Goal: Task Accomplishment & Management: Complete application form

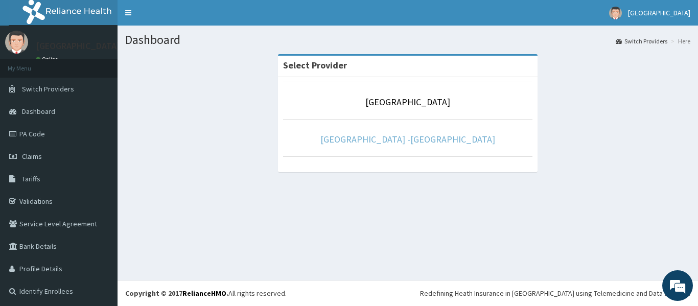
click at [410, 140] on link "Rolayo Medical Centre -Annex" at bounding box center [408, 139] width 175 height 12
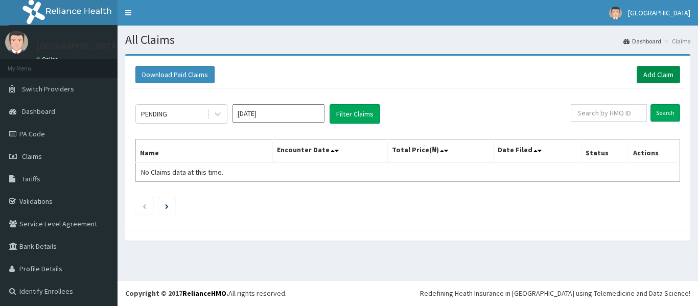
click at [647, 73] on link "Add Claim" at bounding box center [658, 74] width 43 height 17
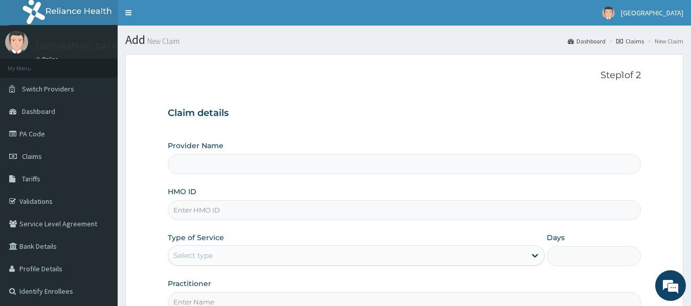
type input "Rolayo Medical Centre -Annex"
click at [289, 206] on input "HMO ID" at bounding box center [404, 210] width 473 height 20
type input "MLI/10030/A"
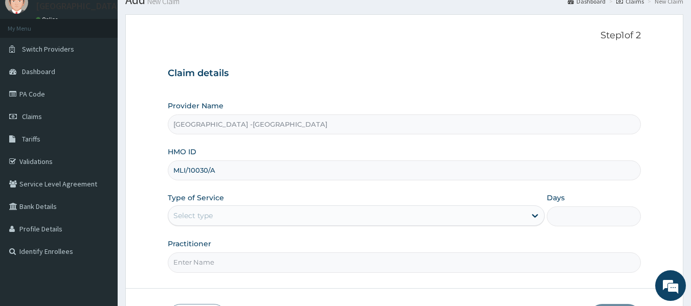
scroll to position [102, 0]
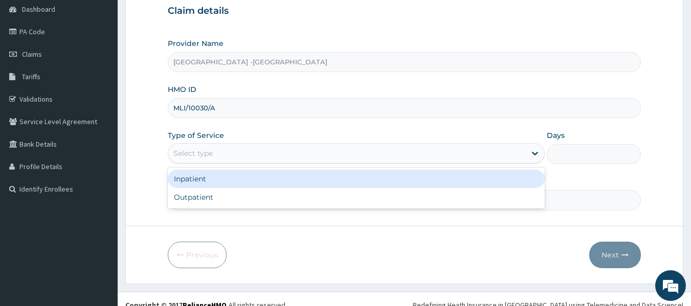
click at [268, 161] on div "Select type" at bounding box center [346, 153] width 357 height 16
click at [266, 189] on div "Inpatient Outpatient" at bounding box center [356, 188] width 377 height 41
click at [271, 182] on div "Inpatient" at bounding box center [356, 179] width 377 height 18
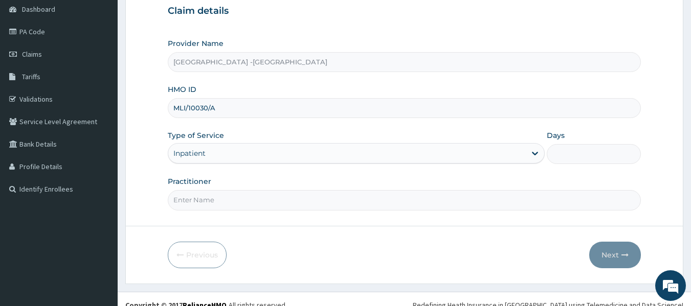
click at [371, 201] on input "Practitioner" at bounding box center [404, 200] width 473 height 20
type input "DR ADENOWO"
click at [572, 155] on input "Days" at bounding box center [593, 154] width 94 height 20
type input "2"
click at [603, 249] on button "Next" at bounding box center [615, 255] width 52 height 27
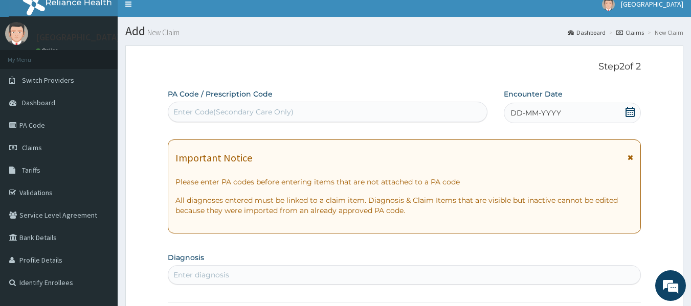
scroll to position [0, 0]
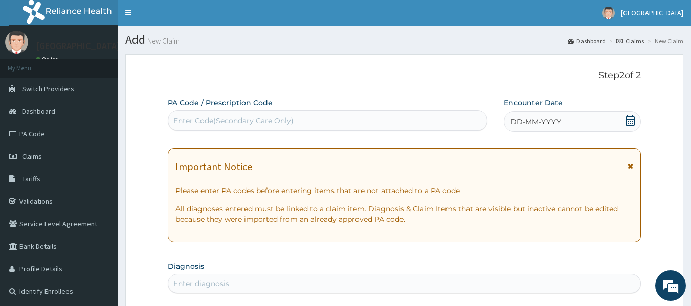
click at [286, 114] on div "Enter Code(Secondary Care Only)" at bounding box center [327, 120] width 319 height 16
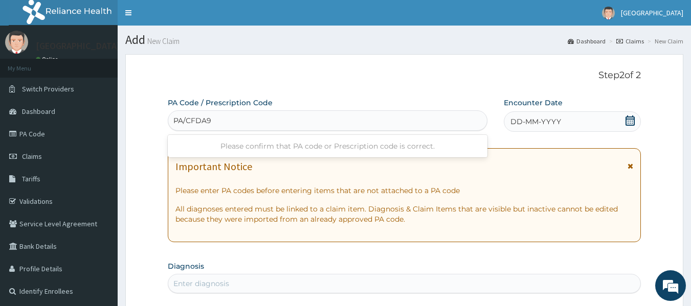
type input "PA/CFDA9E"
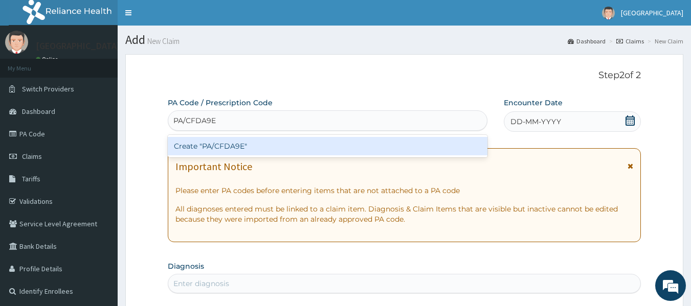
click at [269, 140] on div "Create "PA/CFDA9E"" at bounding box center [328, 146] width 320 height 18
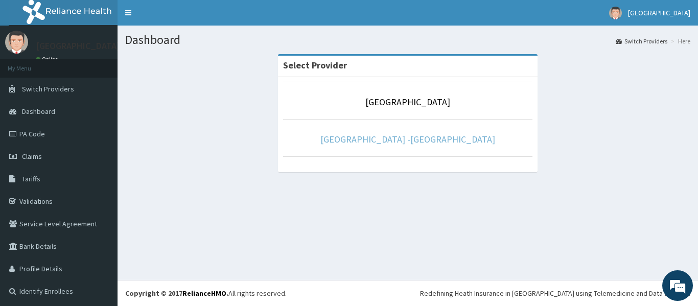
click at [420, 139] on link "[GEOGRAPHIC_DATA] -[GEOGRAPHIC_DATA]" at bounding box center [408, 139] width 175 height 12
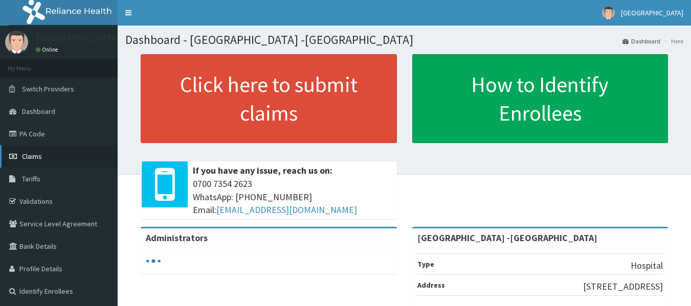
click at [38, 154] on span "Claims" at bounding box center [32, 156] width 20 height 9
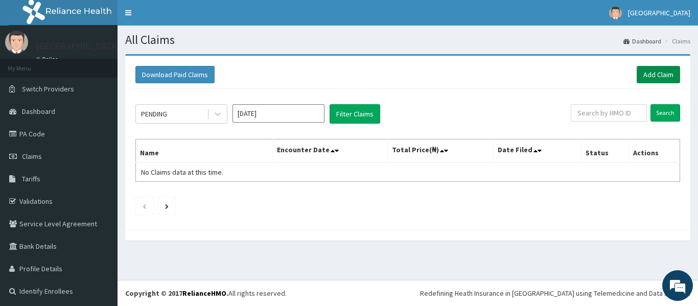
click at [637, 74] on link "Add Claim" at bounding box center [658, 74] width 43 height 17
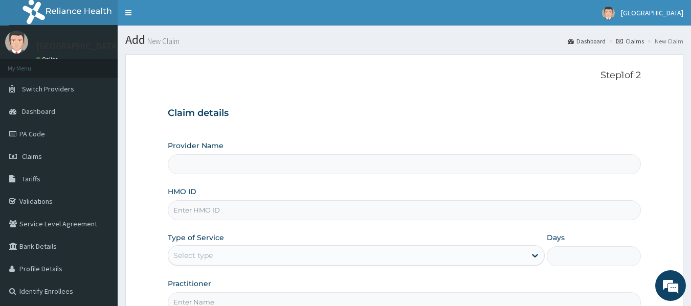
type input "Rolayo Medical Centre -Annex"
click at [233, 208] on input "HMO ID" at bounding box center [404, 210] width 473 height 20
type input "MLI/10030/A"
click at [248, 251] on div "Select type" at bounding box center [346, 255] width 357 height 16
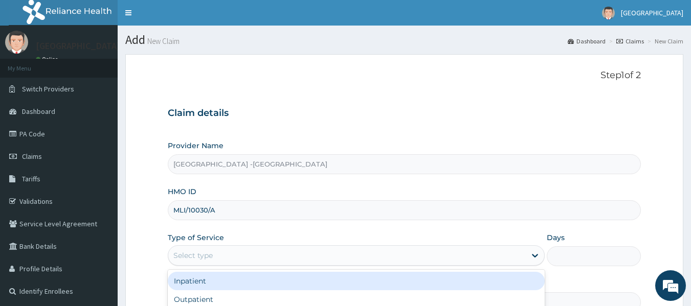
click at [235, 281] on div "Inpatient" at bounding box center [356, 281] width 377 height 18
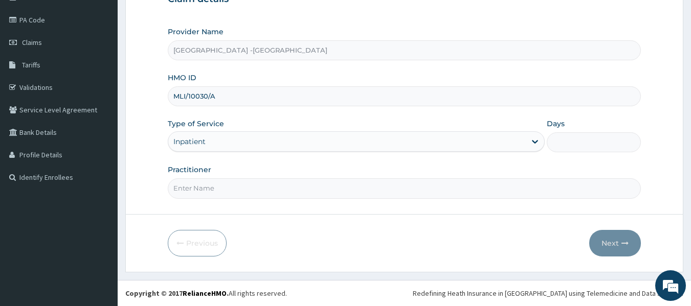
click at [339, 190] on input "Practitioner" at bounding box center [404, 188] width 473 height 20
type input "DR ADENOWO"
click at [553, 142] on input "Days" at bounding box center [593, 142] width 94 height 20
type input "2"
click at [606, 226] on form "Step 1 of 2 Claim details Provider Name Rolayo Medical Centre -Annex HMO ID MLI…" at bounding box center [404, 106] width 558 height 332
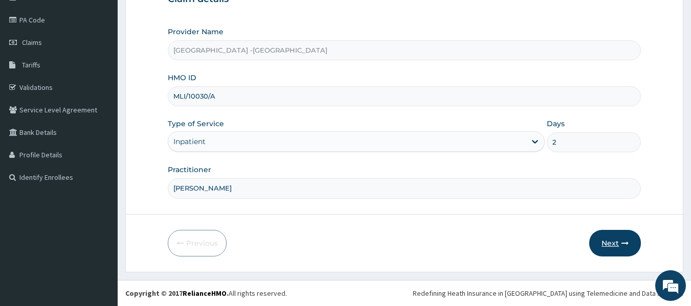
click at [608, 234] on button "Next" at bounding box center [615, 243] width 52 height 27
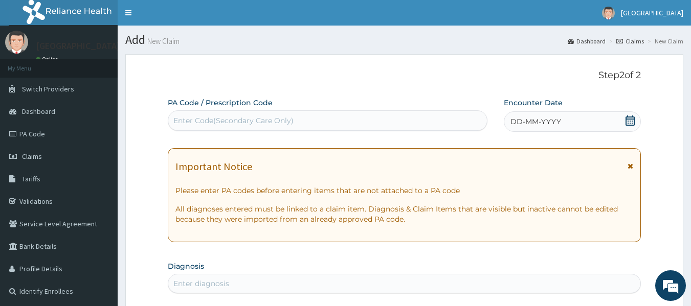
click at [292, 123] on div "Enter Code(Secondary Care Only)" at bounding box center [233, 121] width 120 height 10
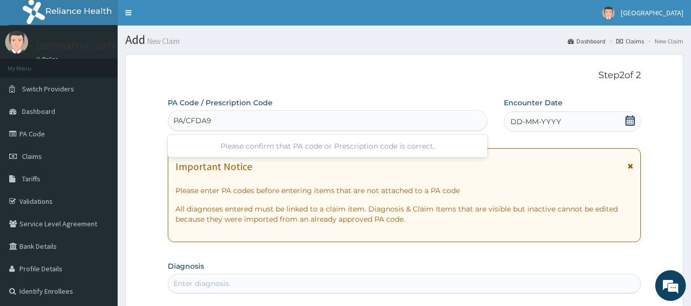
type input "PA/CFDA9E"
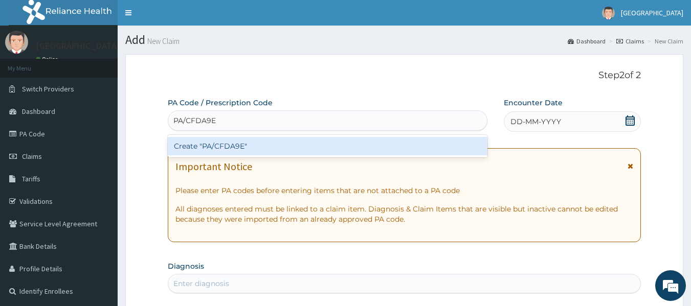
click at [226, 152] on div "Create "PA/CFDA9E"" at bounding box center [328, 146] width 320 height 18
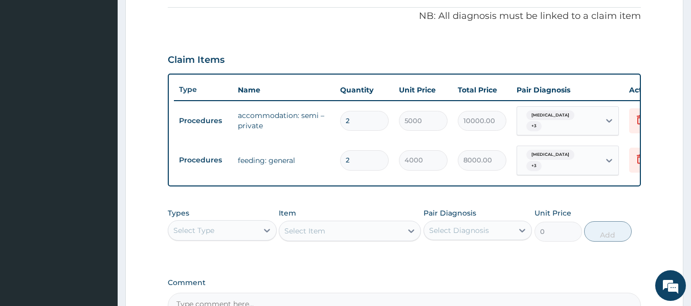
scroll to position [409, 0]
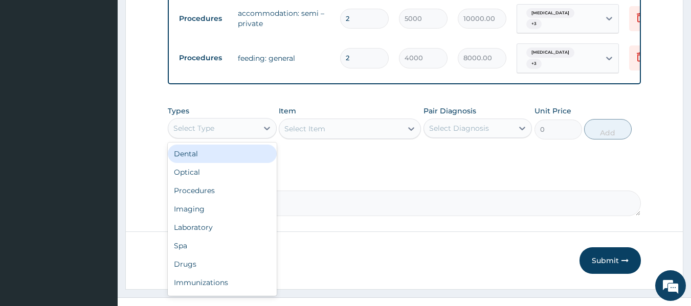
click at [220, 135] on div "Select Type" at bounding box center [212, 128] width 89 height 16
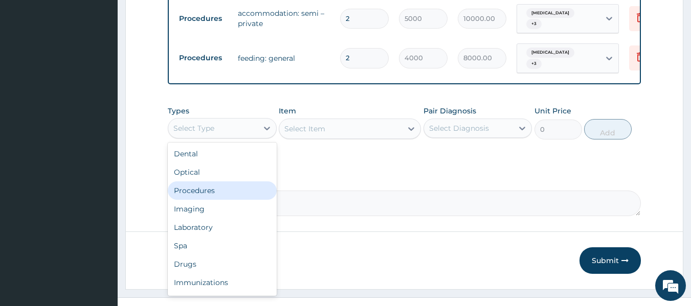
click at [227, 188] on div "Procedures" at bounding box center [222, 190] width 109 height 18
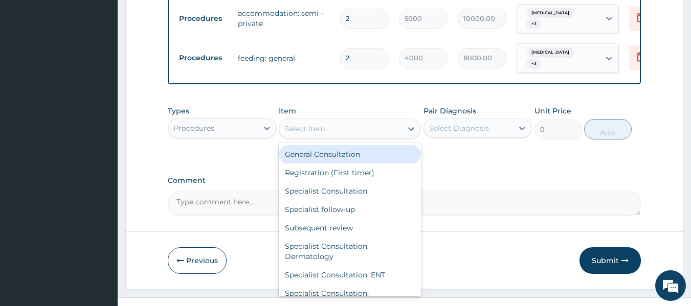
click at [346, 131] on div "Select Item" at bounding box center [340, 129] width 123 height 16
click at [340, 155] on div "General Consultation" at bounding box center [350, 154] width 142 height 18
type input "2500"
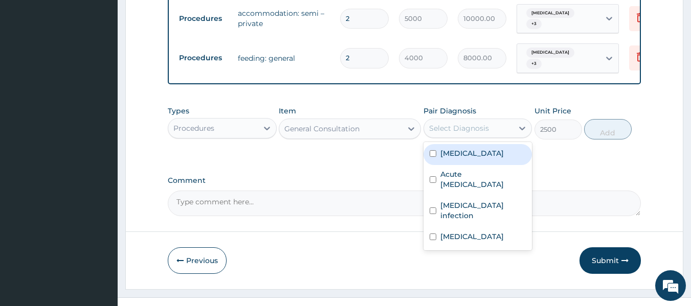
click at [494, 134] on div "Select Diagnosis" at bounding box center [468, 128] width 89 height 16
click at [479, 158] on label "[MEDICAL_DATA]" at bounding box center [471, 153] width 63 height 10
checkbox input "true"
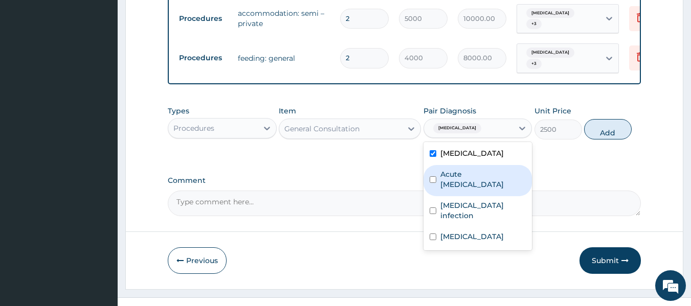
drag, startPoint x: 474, startPoint y: 179, endPoint x: 474, endPoint y: 190, distance: 10.7
click at [474, 180] on label "Acute upper respiratory infection" at bounding box center [483, 179] width 86 height 20
checkbox input "true"
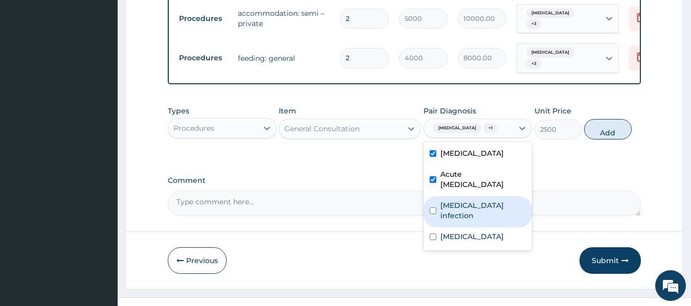
drag, startPoint x: 473, startPoint y: 201, endPoint x: 470, endPoint y: 224, distance: 23.2
click at [473, 202] on div "Salmonella infection" at bounding box center [477, 211] width 109 height 31
checkbox input "true"
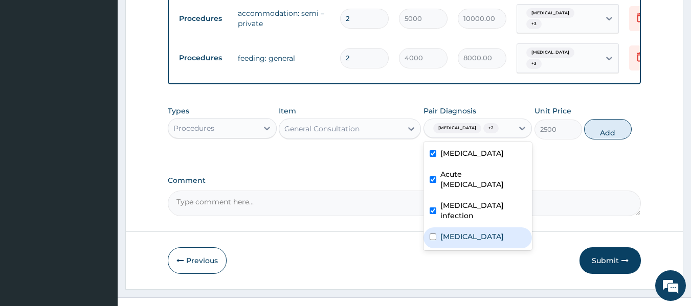
click at [463, 239] on div "Diarrhea" at bounding box center [477, 237] width 109 height 21
checkbox input "true"
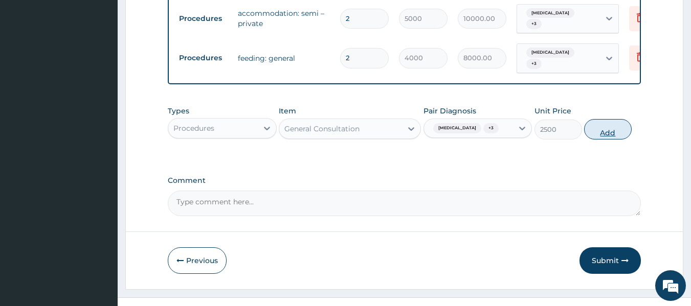
click at [618, 139] on button "Add" at bounding box center [608, 129] width 48 height 20
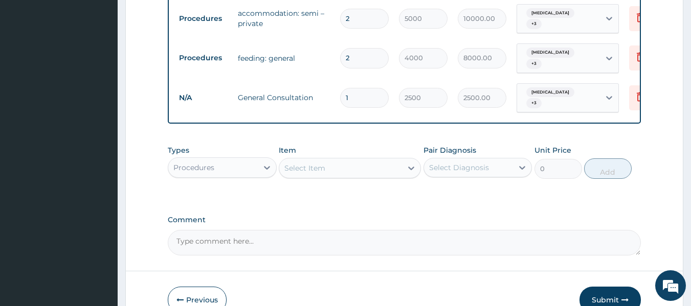
click at [367, 176] on div "Select Item" at bounding box center [340, 168] width 123 height 16
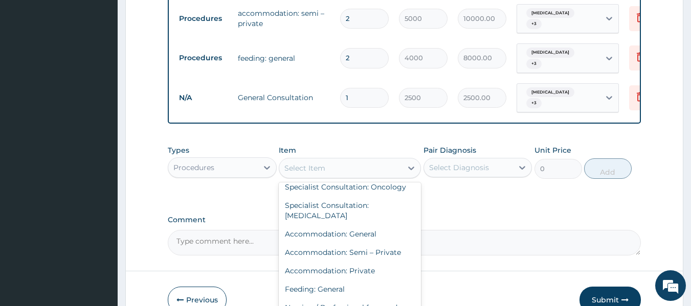
scroll to position [256, 0]
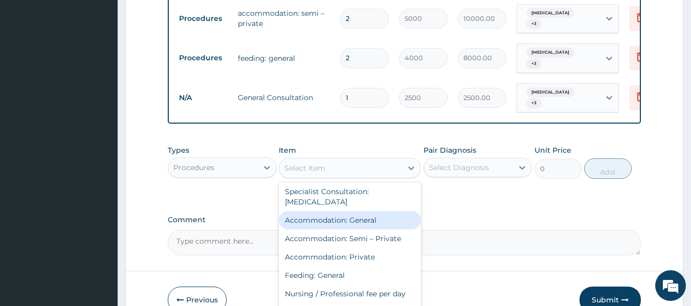
click at [382, 225] on div "Accommodation: General" at bounding box center [350, 220] width 142 height 18
type input "3500"
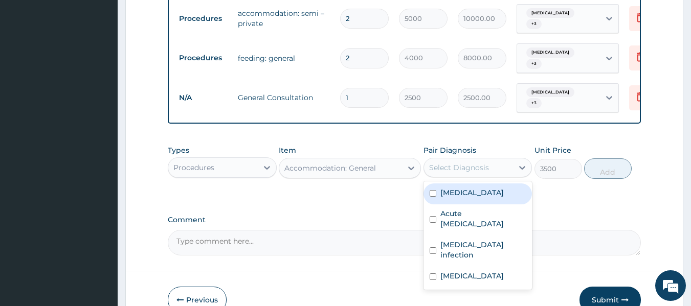
click at [467, 176] on div "Select Diagnosis" at bounding box center [468, 167] width 89 height 16
click at [473, 204] on div "Falciparum malaria" at bounding box center [477, 194] width 109 height 21
checkbox input "true"
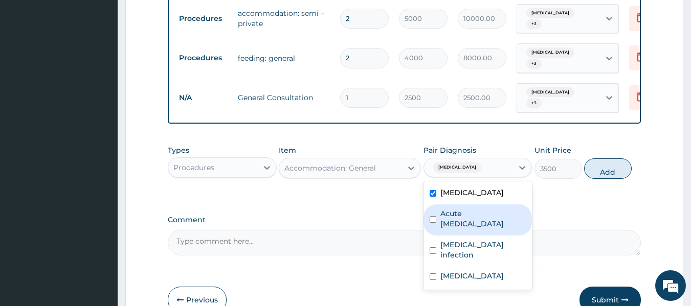
click at [475, 219] on label "Acute upper respiratory infection" at bounding box center [483, 219] width 86 height 20
checkbox input "true"
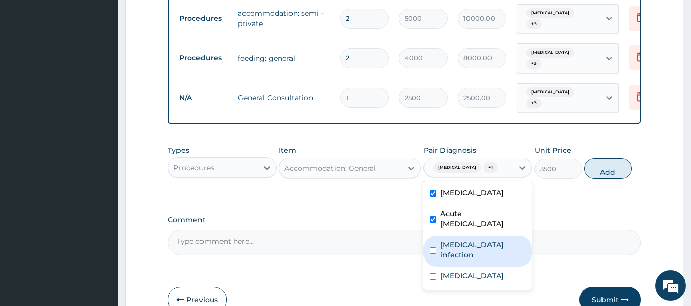
drag, startPoint x: 475, startPoint y: 244, endPoint x: 475, endPoint y: 258, distance: 13.8
click at [476, 245] on label "Salmonella infection" at bounding box center [483, 250] width 86 height 20
checkbox input "true"
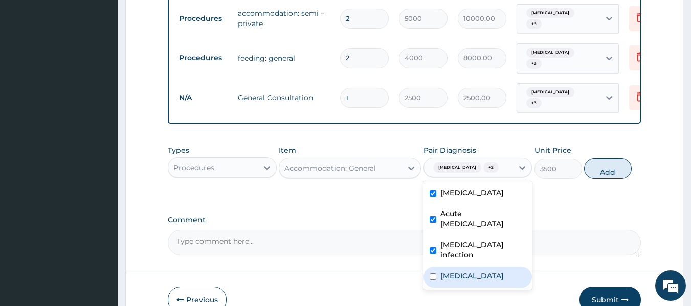
click at [476, 267] on div "Diarrhea" at bounding box center [477, 277] width 109 height 21
checkbox input "true"
click at [591, 177] on button "Add" at bounding box center [608, 168] width 48 height 20
type input "0"
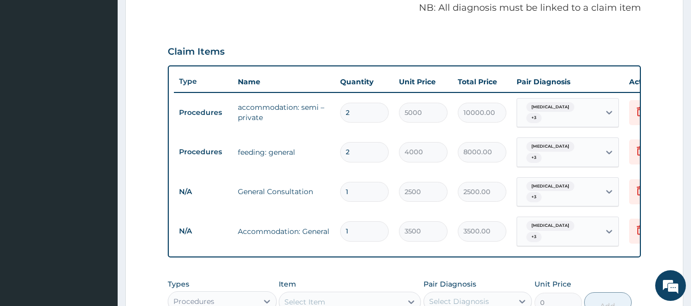
scroll to position [307, 0]
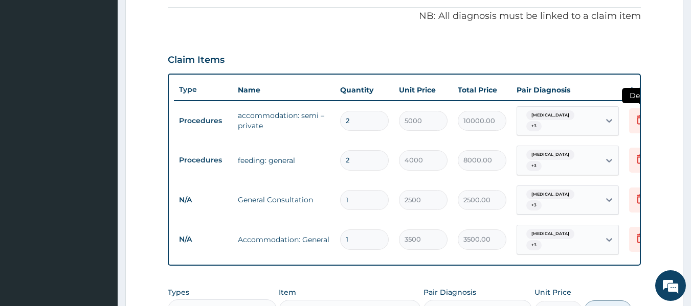
click at [636, 124] on icon at bounding box center [640, 119] width 12 height 12
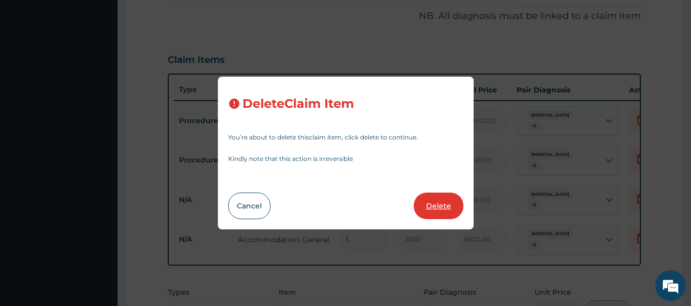
click at [429, 209] on button "Delete" at bounding box center [439, 206] width 50 height 27
type input "4000"
type input "8000.00"
type input "1"
type input "2500"
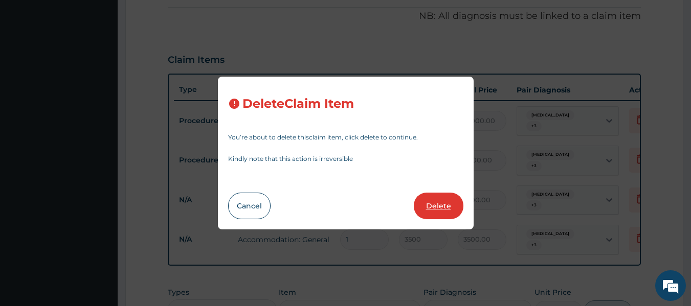
type input "2500.00"
type input "3500"
type input "3500.00"
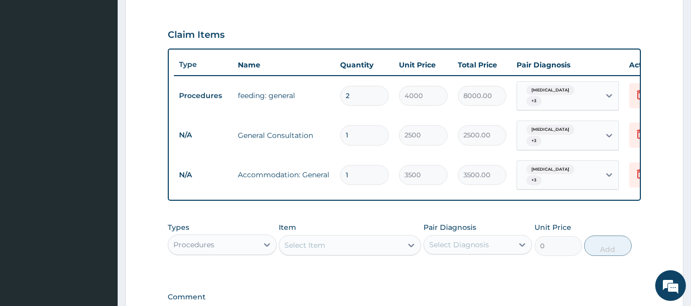
scroll to position [358, 0]
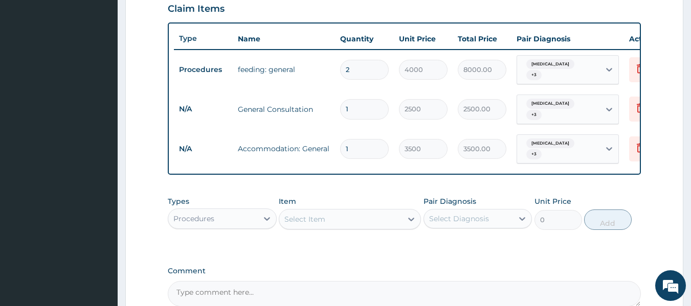
click at [345, 224] on div "Select Item" at bounding box center [340, 219] width 123 height 16
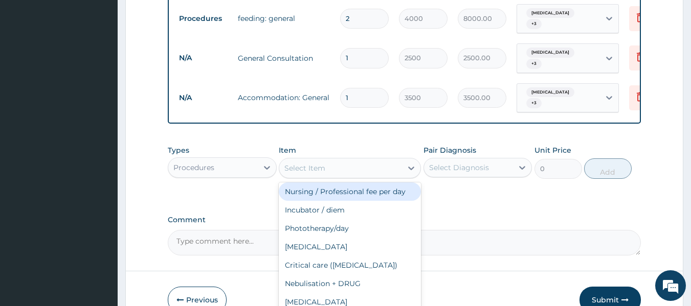
drag, startPoint x: 361, startPoint y: 195, endPoint x: 419, endPoint y: 191, distance: 57.4
click at [363, 195] on div "Nursing / Professional fee per day" at bounding box center [350, 191] width 142 height 18
type input "2000"
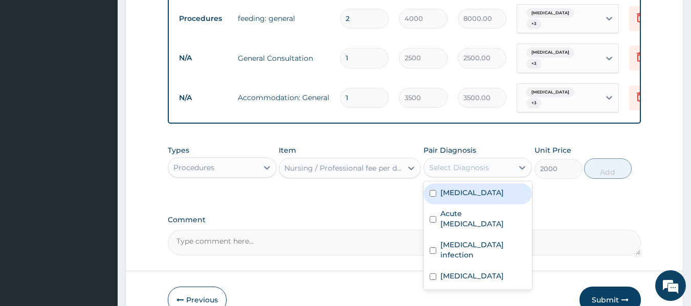
click at [464, 173] on div "Select Diagnosis" at bounding box center [459, 168] width 60 height 10
drag, startPoint x: 466, startPoint y: 199, endPoint x: 466, endPoint y: 205, distance: 6.6
click at [466, 198] on label "Falciparum malaria" at bounding box center [471, 193] width 63 height 10
checkbox input "true"
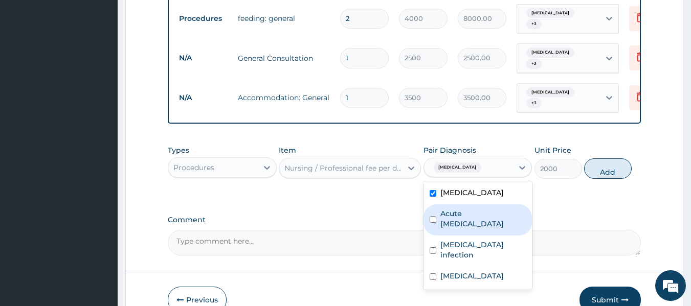
drag, startPoint x: 464, startPoint y: 219, endPoint x: 469, endPoint y: 244, distance: 25.5
click at [465, 223] on label "Acute upper respiratory infection" at bounding box center [483, 219] width 86 height 20
checkbox input "true"
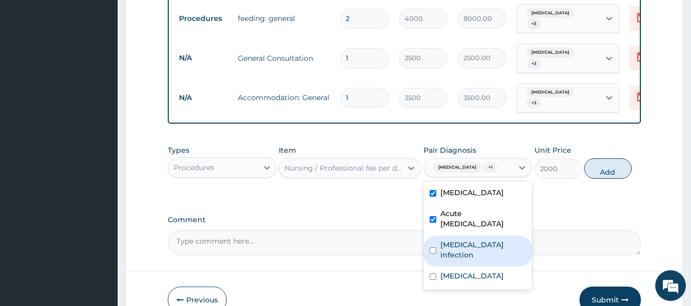
drag, startPoint x: 469, startPoint y: 248, endPoint x: 469, endPoint y: 268, distance: 19.4
click at [469, 251] on label "Salmonella infection" at bounding box center [483, 250] width 86 height 20
checkbox input "true"
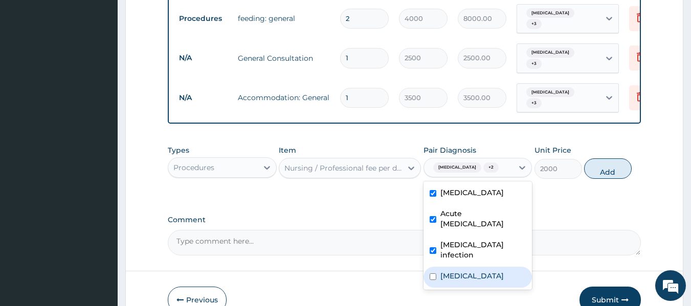
click at [469, 271] on label "Diarrhea" at bounding box center [471, 276] width 63 height 10
checkbox input "true"
click at [602, 174] on button "Add" at bounding box center [608, 168] width 48 height 20
type input "0"
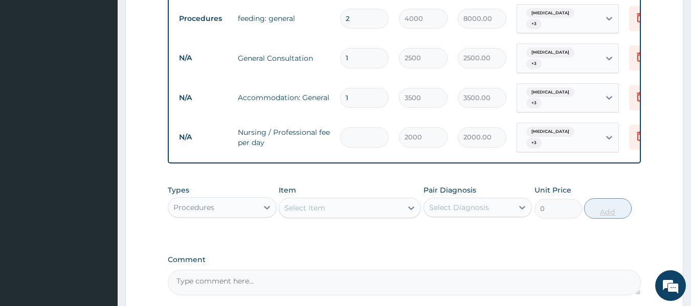
type input "0.00"
type input "2"
type input "4000.00"
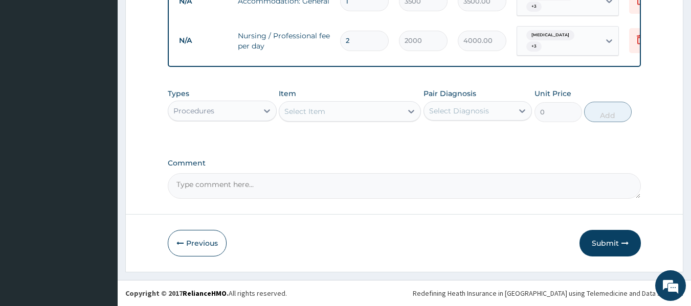
scroll to position [509, 0]
type input "2"
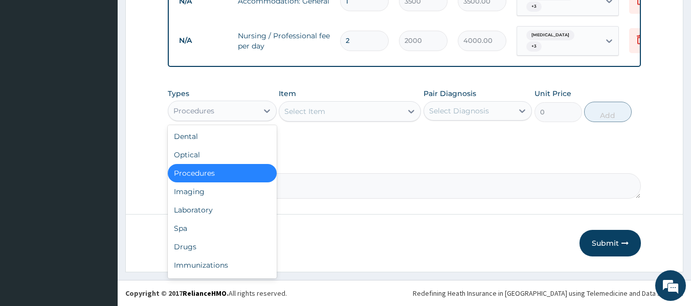
click at [246, 107] on div "Procedures" at bounding box center [212, 111] width 89 height 16
click at [231, 215] on div "Laboratory" at bounding box center [222, 210] width 109 height 18
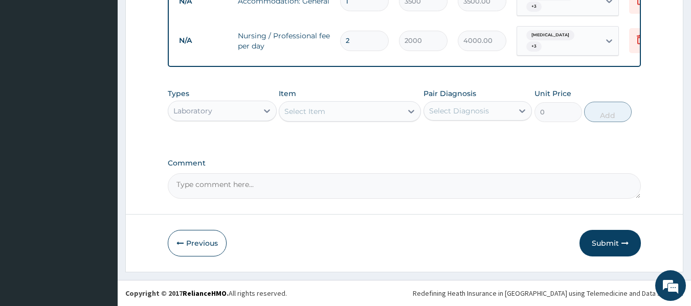
click at [346, 111] on div "Select Item" at bounding box center [340, 111] width 123 height 16
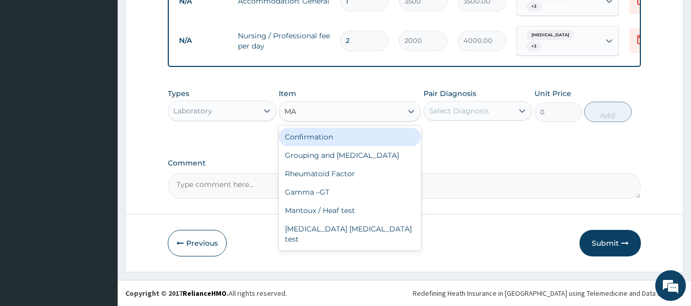
type input "MAL"
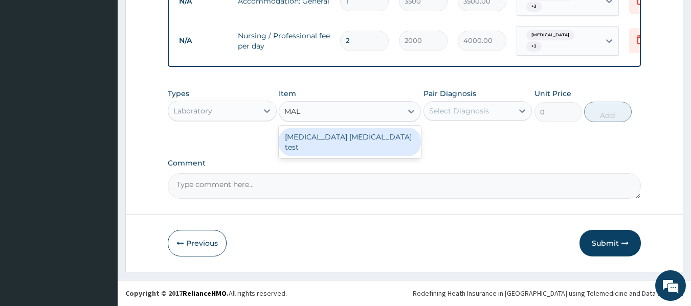
drag, startPoint x: 349, startPoint y: 130, endPoint x: 445, endPoint y: 129, distance: 96.1
click at [351, 132] on div "Malaria Parasite test" at bounding box center [350, 142] width 142 height 29
type input "1500"
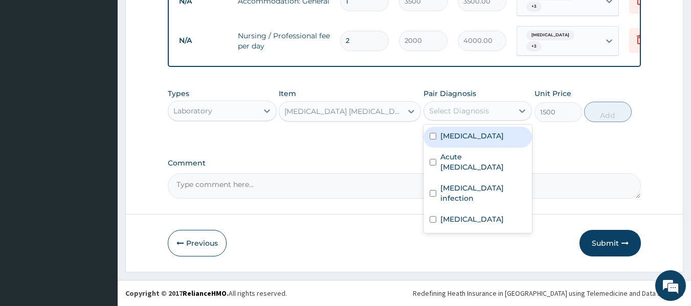
click at [477, 105] on div "Select Diagnosis" at bounding box center [468, 111] width 89 height 16
click at [479, 140] on label "Falciparum malaria" at bounding box center [471, 136] width 63 height 10
checkbox input "true"
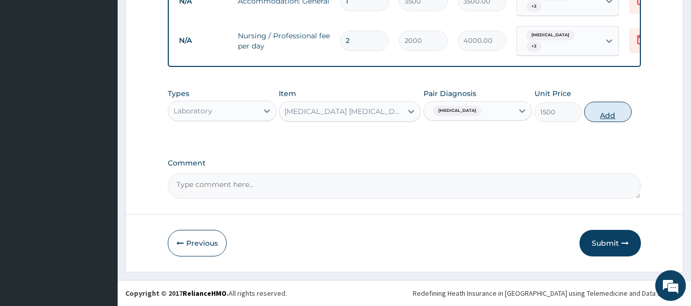
click at [600, 116] on button "Add" at bounding box center [608, 112] width 48 height 20
type input "0"
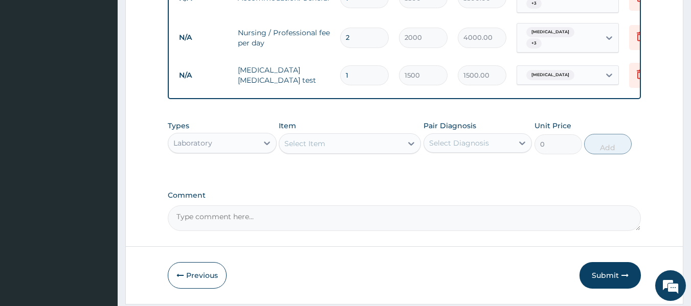
click at [376, 151] on div "Select Item" at bounding box center [340, 143] width 123 height 16
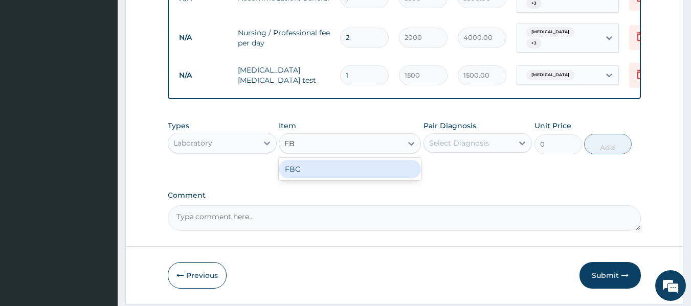
type input "FBC"
click at [377, 168] on div "FBC" at bounding box center [350, 169] width 142 height 18
type input "2500"
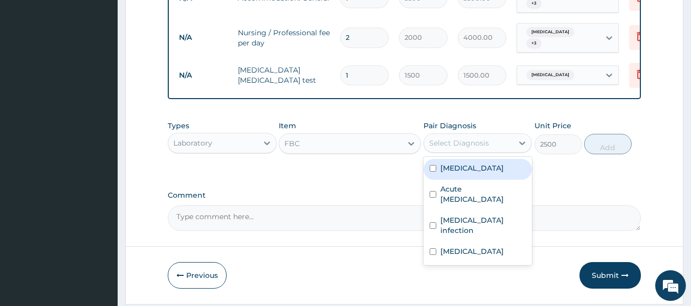
click at [455, 147] on div "Select Diagnosis" at bounding box center [459, 143] width 60 height 10
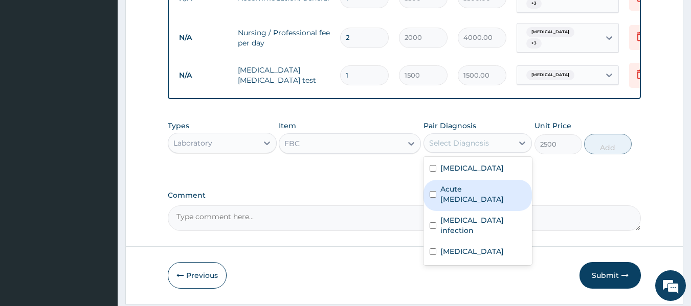
click at [462, 193] on label "Acute upper respiratory infection" at bounding box center [483, 194] width 86 height 20
checkbox input "true"
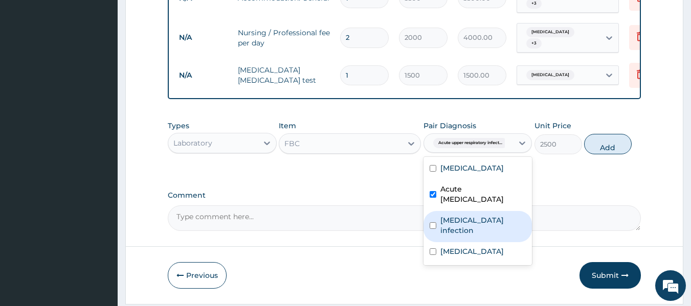
click at [466, 217] on div "Salmonella infection" at bounding box center [477, 226] width 109 height 31
checkbox input "true"
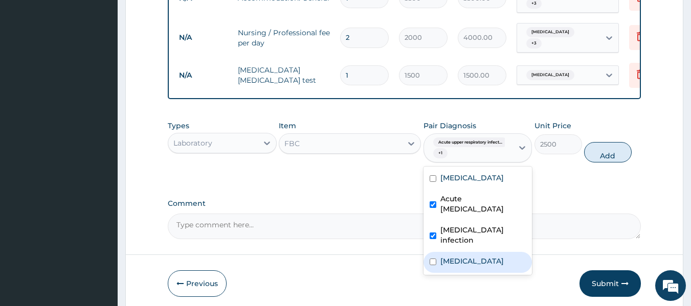
click at [467, 256] on label "Diarrhea" at bounding box center [471, 261] width 63 height 10
checkbox input "true"
click at [590, 156] on button "Add" at bounding box center [608, 152] width 48 height 20
type input "0"
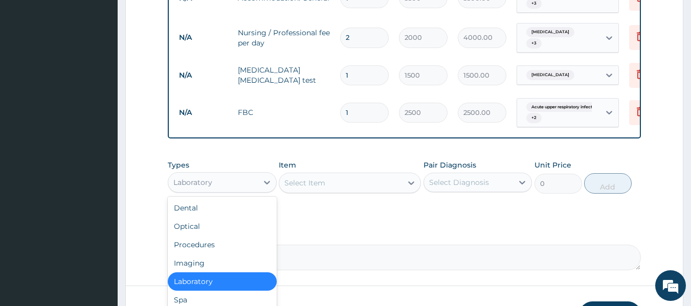
click at [207, 184] on div "Laboratory" at bounding box center [192, 182] width 39 height 10
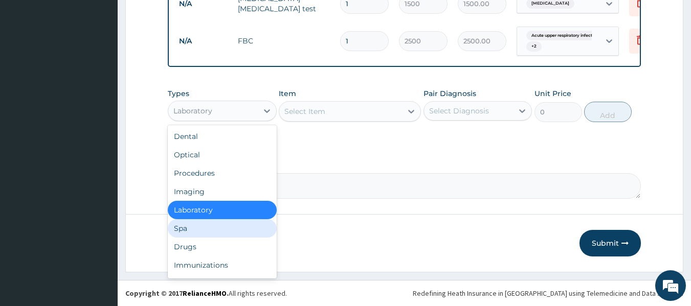
scroll to position [35, 0]
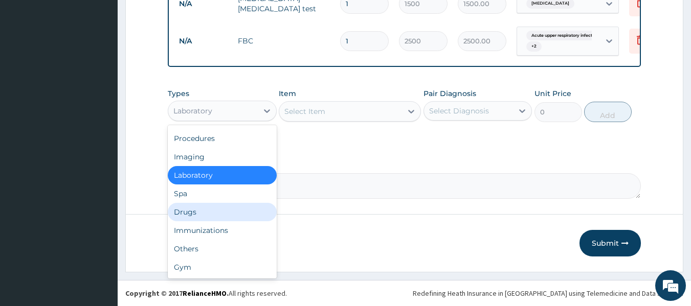
click at [218, 212] on div "Drugs" at bounding box center [222, 212] width 109 height 18
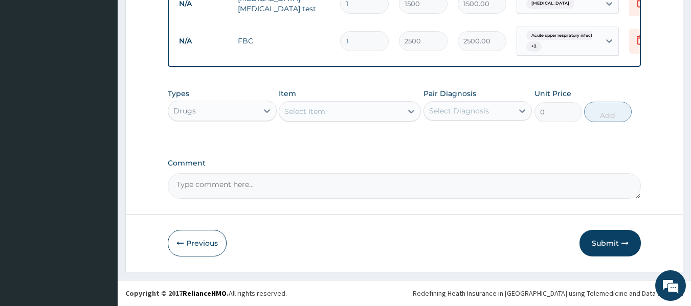
click at [365, 115] on div "Select Item" at bounding box center [340, 111] width 123 height 16
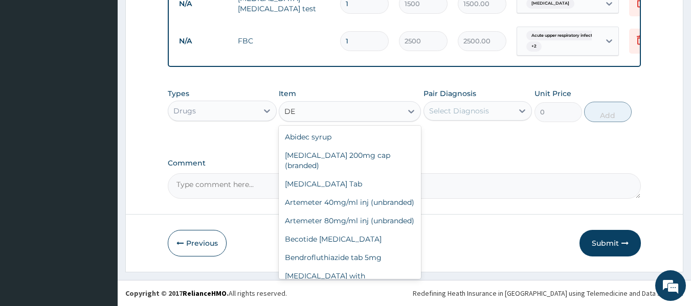
type input "D"
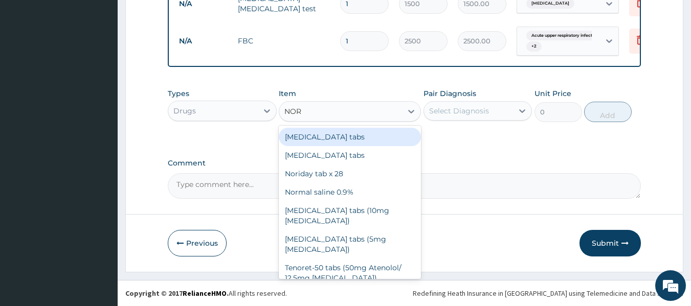
type input "NORM"
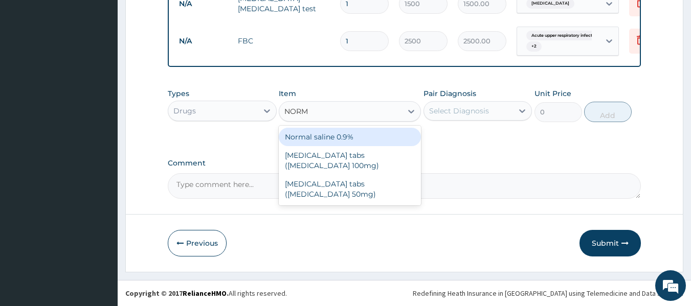
click at [367, 139] on div "Normal saline 0.9%" at bounding box center [350, 137] width 142 height 18
type input "2500"
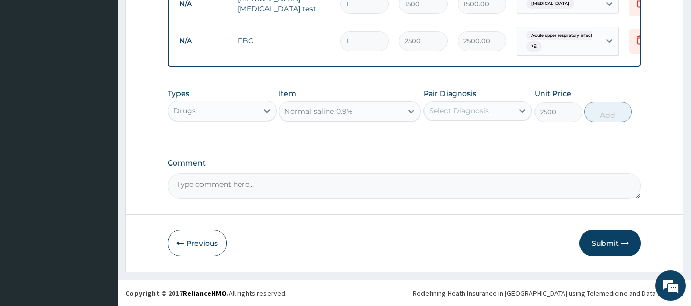
click at [485, 115] on div "Select Diagnosis" at bounding box center [459, 111] width 60 height 10
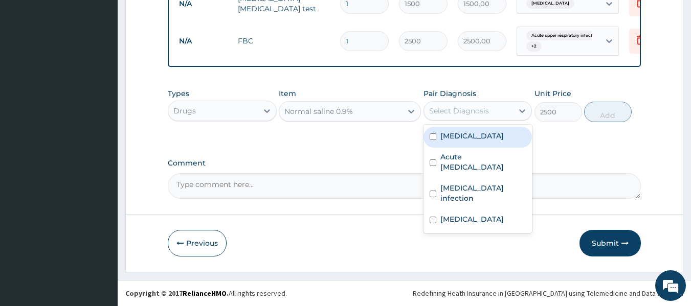
drag, startPoint x: 488, startPoint y: 137, endPoint x: 490, endPoint y: 147, distance: 10.5
click at [488, 138] on label "Falciparum malaria" at bounding box center [471, 136] width 63 height 10
checkbox input "true"
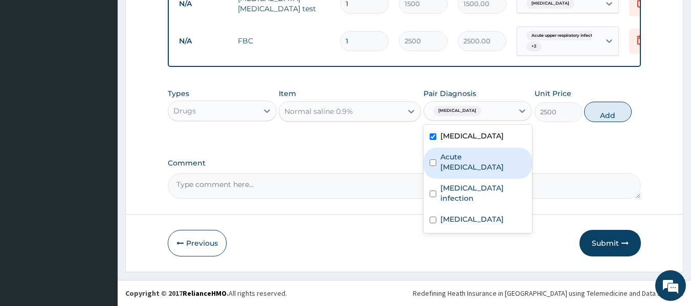
drag, startPoint x: 491, startPoint y: 159, endPoint x: 487, endPoint y: 180, distance: 21.3
click at [491, 162] on label "Acute upper respiratory infection" at bounding box center [483, 162] width 86 height 20
checkbox input "true"
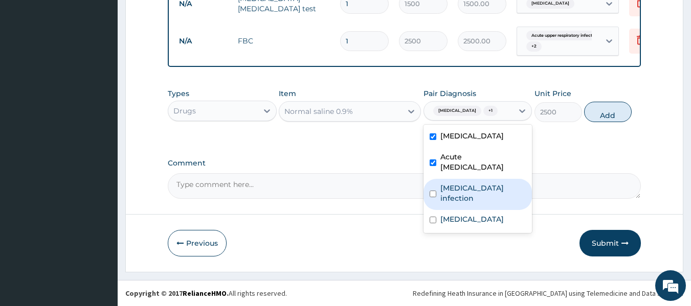
drag, startPoint x: 487, startPoint y: 187, endPoint x: 485, endPoint y: 197, distance: 10.3
click at [487, 189] on label "Salmonella infection" at bounding box center [483, 193] width 86 height 20
checkbox input "true"
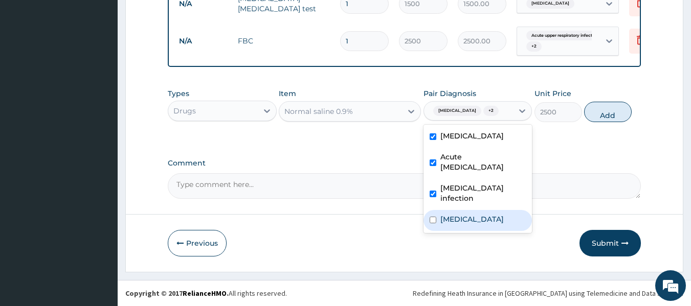
click at [482, 210] on div "Diarrhea" at bounding box center [477, 220] width 109 height 21
checkbox input "true"
click at [602, 118] on button "Add" at bounding box center [608, 112] width 48 height 20
type input "0"
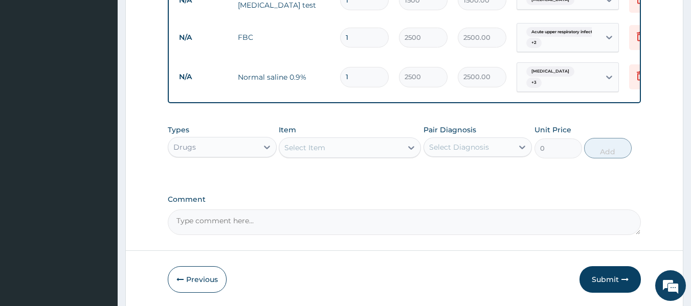
drag, startPoint x: 354, startPoint y: 76, endPoint x: 343, endPoint y: 78, distance: 10.9
click at [343, 78] on input "1" at bounding box center [364, 77] width 49 height 20
type input "4"
type input "10000.00"
drag, startPoint x: 353, startPoint y: 71, endPoint x: 337, endPoint y: 76, distance: 17.1
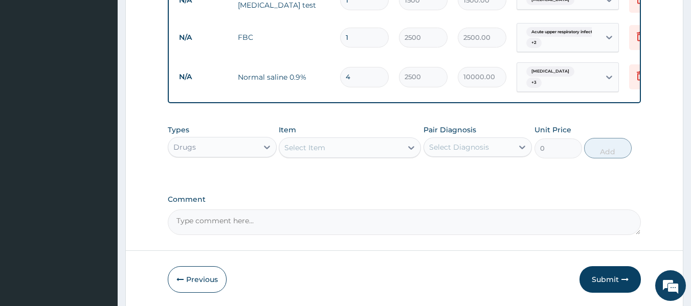
click at [337, 76] on td "4" at bounding box center [364, 77] width 59 height 30
type input "3"
type input "7500.00"
type input "3"
click at [336, 153] on div "Select Item" at bounding box center [340, 148] width 123 height 16
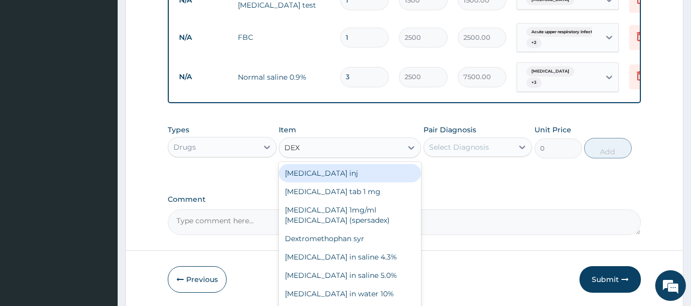
type input "DEXT"
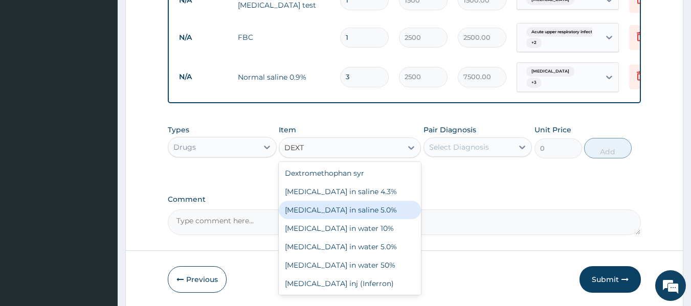
click at [369, 219] on div "Dextrose in saline 5.0%" at bounding box center [350, 210] width 142 height 18
type input "2000"
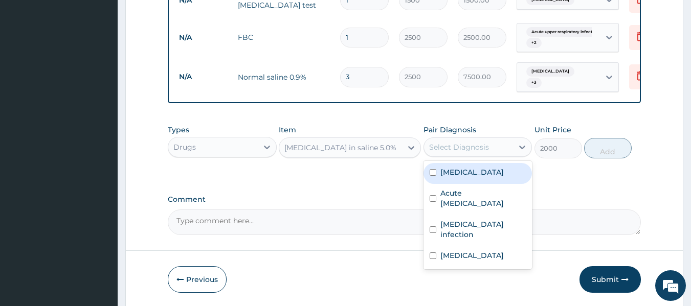
click at [449, 149] on div "Select Diagnosis" at bounding box center [459, 147] width 60 height 10
drag, startPoint x: 460, startPoint y: 176, endPoint x: 464, endPoint y: 205, distance: 29.9
click at [460, 181] on div "Falciparum malaria" at bounding box center [477, 173] width 109 height 21
checkbox input "true"
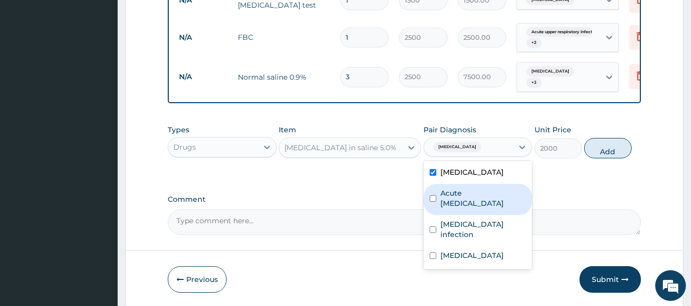
drag, startPoint x: 464, startPoint y: 205, endPoint x: 470, endPoint y: 228, distance: 23.3
click at [465, 212] on div "Acute upper respiratory infection" at bounding box center [477, 199] width 109 height 31
checkbox input "true"
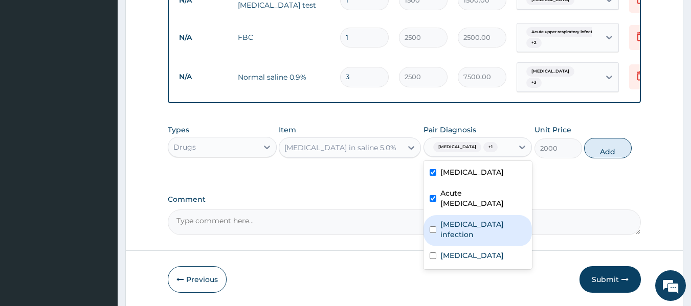
drag, startPoint x: 471, startPoint y: 232, endPoint x: 474, endPoint y: 248, distance: 16.1
click at [472, 241] on div "Falciparum malaria Acute upper respiratory infection Salmonella infection Diarr…" at bounding box center [477, 215] width 109 height 108
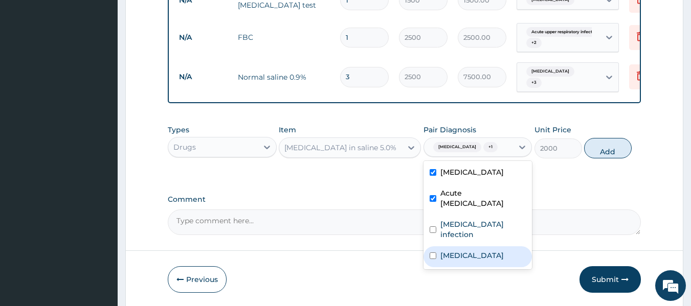
click at [474, 248] on div "Diarrhea" at bounding box center [477, 256] width 109 height 21
checkbox input "true"
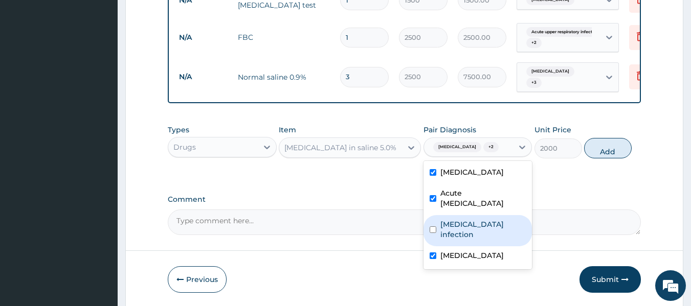
click at [507, 223] on label "Salmonella infection" at bounding box center [483, 229] width 86 height 20
checkbox input "true"
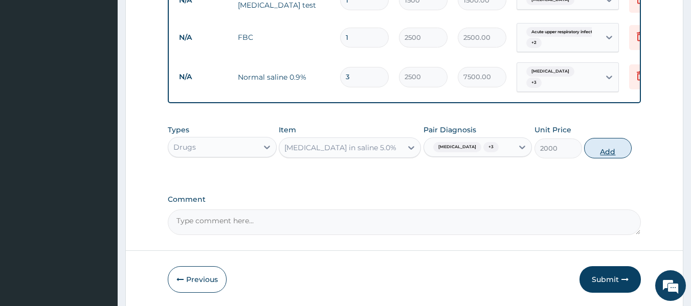
click at [601, 158] on button "Add" at bounding box center [608, 148] width 48 height 20
type input "0"
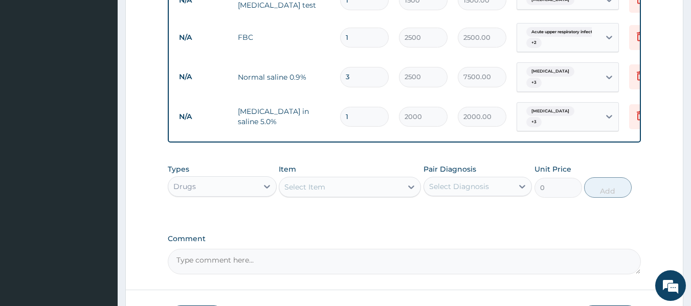
drag, startPoint x: 353, startPoint y: 115, endPoint x: 339, endPoint y: 119, distance: 14.5
click at [340, 119] on div "1" at bounding box center [364, 117] width 49 height 20
type input "2"
type input "4000.00"
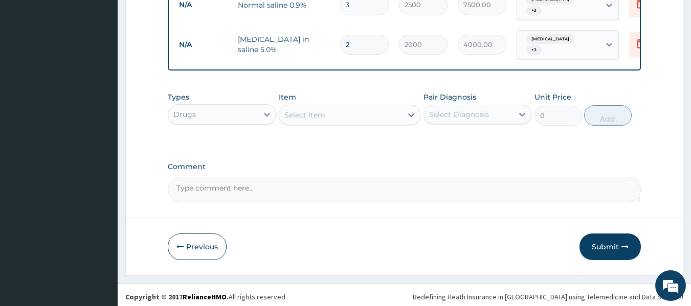
scroll to position [663, 0]
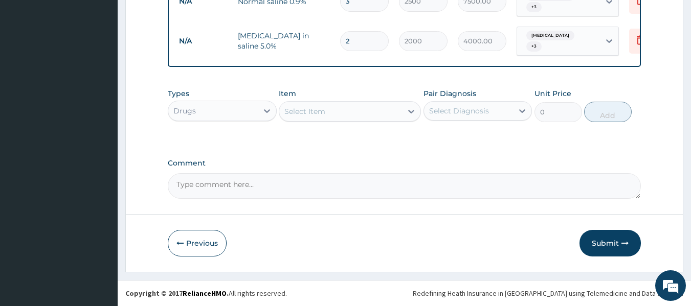
type input "2"
click at [338, 118] on div "Select Item" at bounding box center [340, 111] width 123 height 16
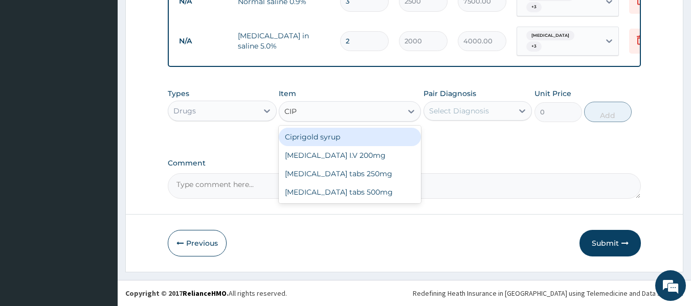
type input "CIPR"
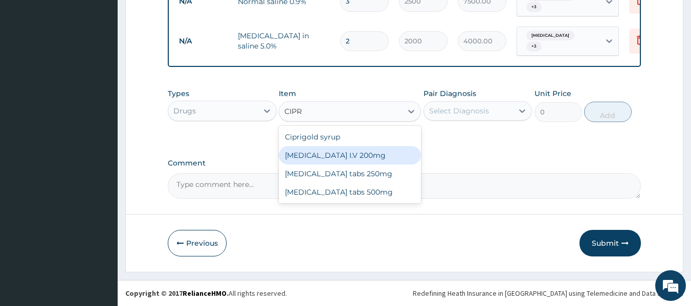
click at [354, 160] on div "Ciproxin I.V 200mg" at bounding box center [350, 155] width 142 height 18
type input "800"
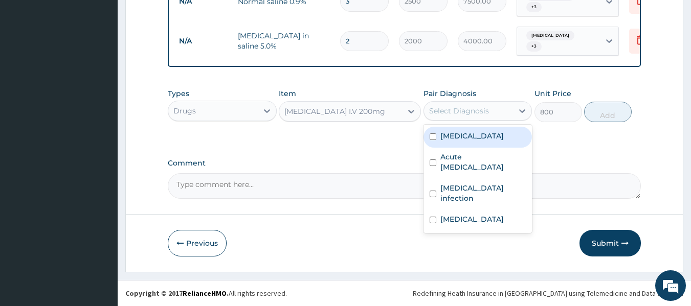
click at [447, 115] on div "Select Diagnosis" at bounding box center [459, 111] width 60 height 10
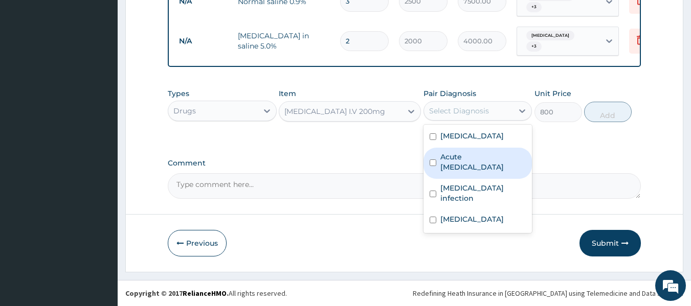
click at [464, 157] on label "Acute upper respiratory infection" at bounding box center [483, 162] width 86 height 20
checkbox input "true"
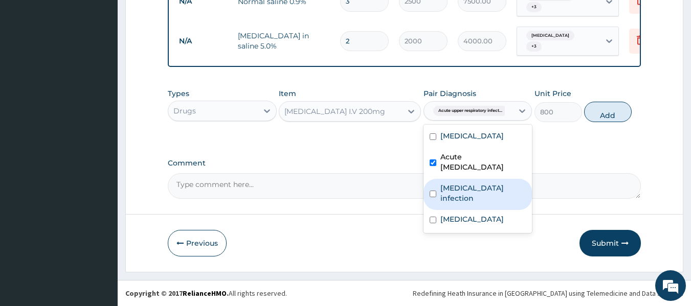
drag, startPoint x: 474, startPoint y: 180, endPoint x: 478, endPoint y: 205, distance: 25.3
click at [475, 181] on div "Salmonella infection" at bounding box center [477, 194] width 109 height 31
checkbox input "true"
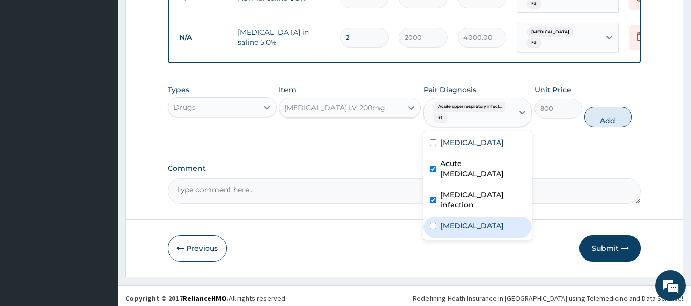
click at [479, 217] on div "Diarrhea" at bounding box center [477, 227] width 109 height 21
checkbox input "true"
drag, startPoint x: 591, startPoint y: 129, endPoint x: 596, endPoint y: 125, distance: 6.5
click at [591, 127] on button "Add" at bounding box center [608, 117] width 48 height 20
type input "0"
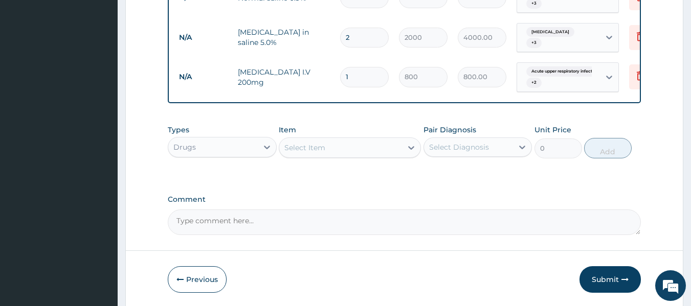
drag, startPoint x: 350, startPoint y: 74, endPoint x: 338, endPoint y: 72, distance: 12.4
click at [338, 72] on td "1" at bounding box center [364, 77] width 59 height 30
type input "5"
type input "4000.00"
type input "5"
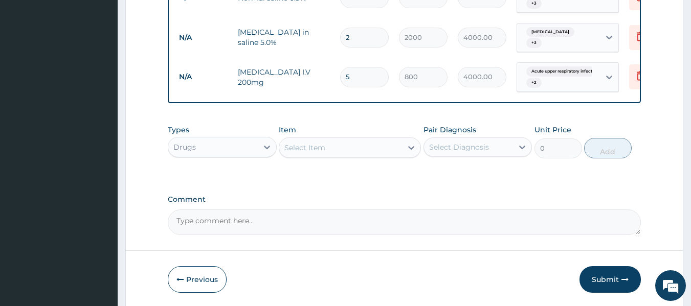
click at [324, 148] on div "Select Item" at bounding box center [304, 148] width 41 height 10
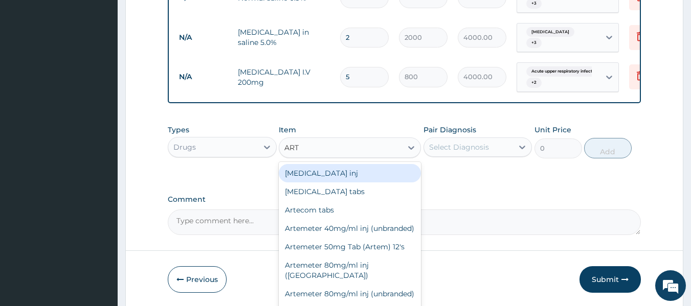
type input "ARTE"
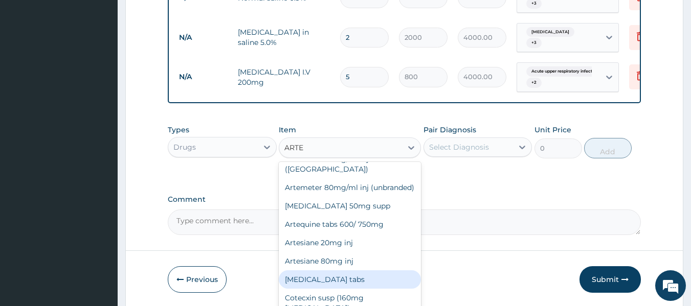
scroll to position [29, 0]
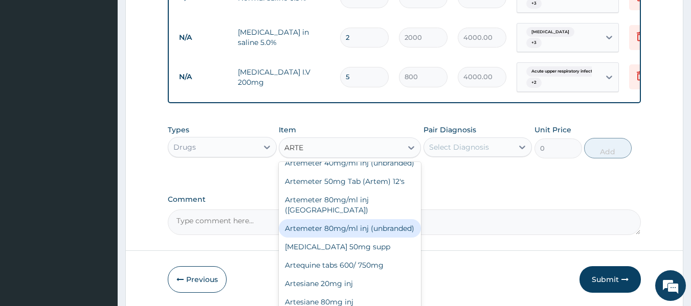
click at [369, 237] on div "Artemeter 80mg/ml inj (unbranded)" at bounding box center [350, 228] width 142 height 18
type input "750"
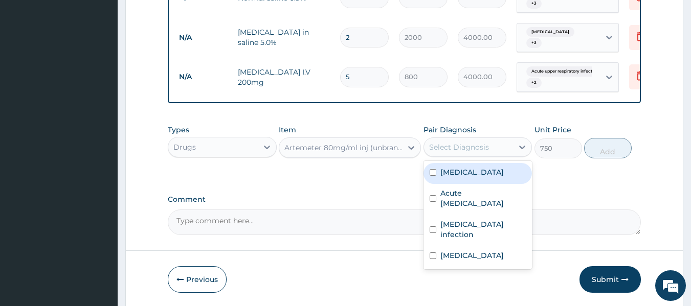
click at [479, 150] on div "Select Diagnosis" at bounding box center [459, 147] width 60 height 10
click at [479, 170] on label "Falciparum malaria" at bounding box center [471, 172] width 63 height 10
checkbox input "true"
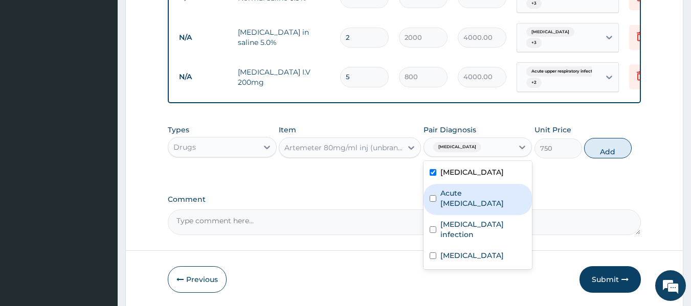
drag, startPoint x: 468, startPoint y: 196, endPoint x: 474, endPoint y: 224, distance: 28.9
click at [468, 197] on label "Acute upper respiratory infection" at bounding box center [483, 198] width 86 height 20
checkbox input "true"
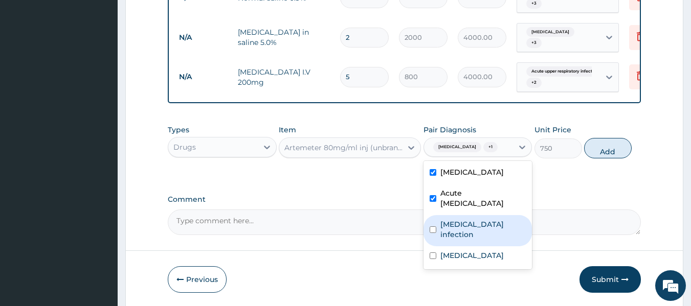
drag, startPoint x: 474, startPoint y: 229, endPoint x: 469, endPoint y: 257, distance: 28.2
click at [474, 231] on label "Salmonella infection" at bounding box center [483, 229] width 86 height 20
checkbox input "true"
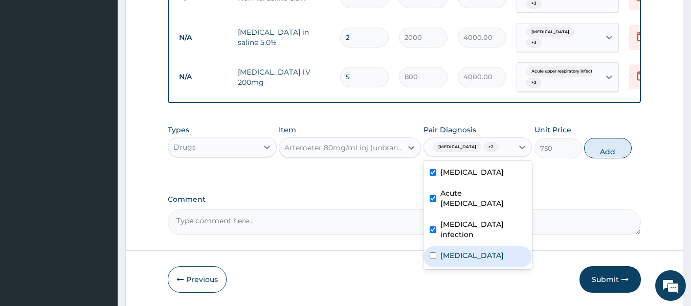
click at [469, 258] on div "Diarrhea" at bounding box center [477, 256] width 109 height 21
checkbox input "true"
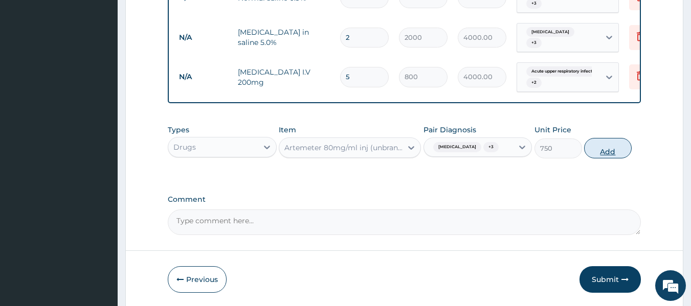
click at [612, 153] on button "Add" at bounding box center [608, 148] width 48 height 20
type input "0"
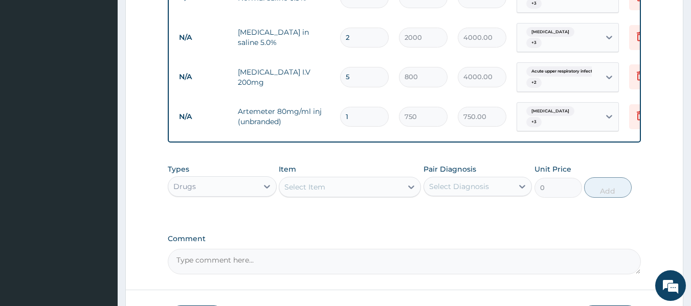
drag, startPoint x: 357, startPoint y: 112, endPoint x: 344, endPoint y: 118, distance: 14.4
click at [344, 118] on input "1" at bounding box center [364, 117] width 49 height 20
type input "6"
type input "4500.00"
type input "6"
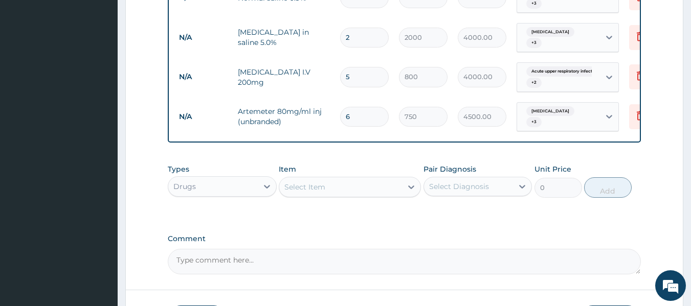
click at [313, 185] on div "Select Item" at bounding box center [304, 187] width 41 height 10
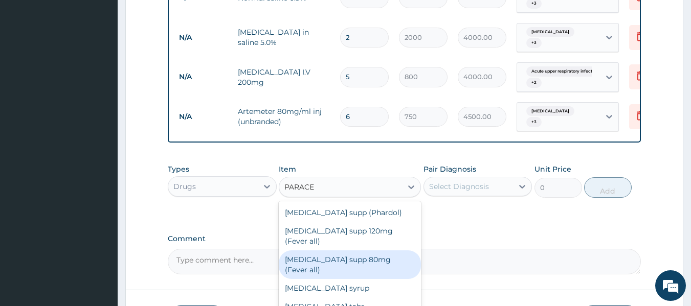
type input "PARAC"
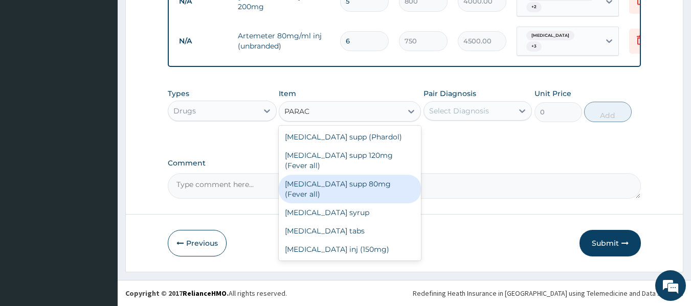
scroll to position [742, 0]
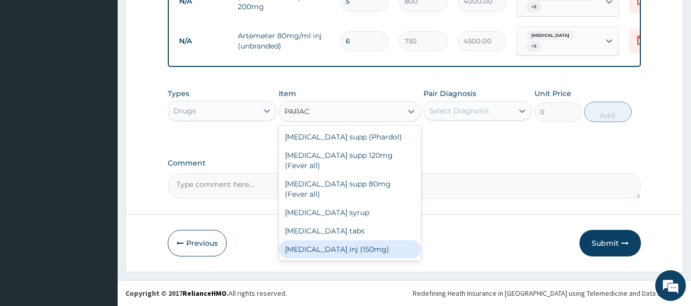
click at [357, 240] on div "Paracetamol inj (150mg)" at bounding box center [350, 249] width 142 height 18
type input "520"
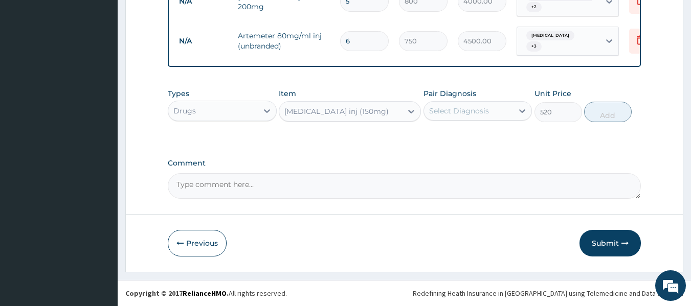
click at [456, 113] on div "Select Diagnosis" at bounding box center [459, 111] width 60 height 10
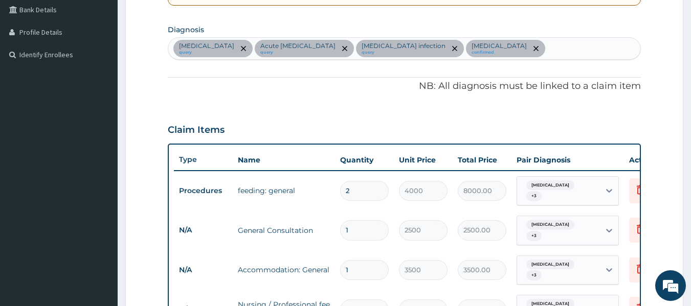
scroll to position [180, 0]
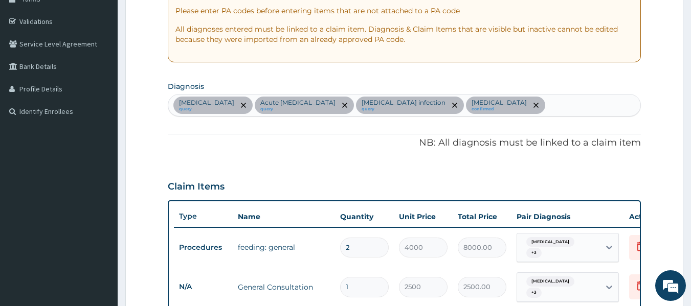
click at [544, 103] on div "Falciparum malaria query Acute upper respiratory infection query Salmonella inf…" at bounding box center [404, 105] width 472 height 21
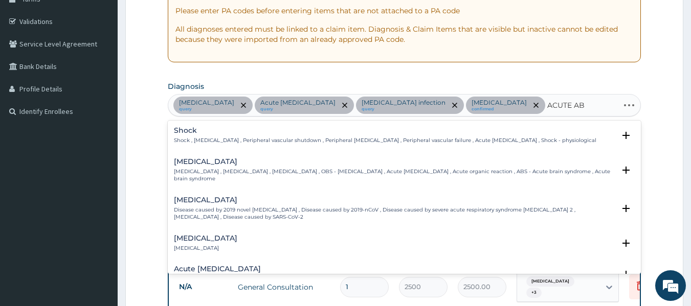
type input "ACUTE ABD"
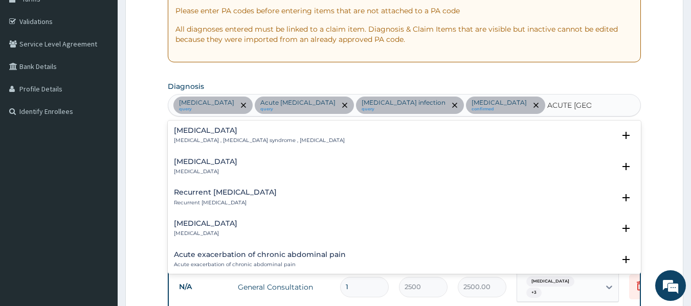
click at [232, 132] on h4 "Acute abdomen" at bounding box center [259, 131] width 171 height 8
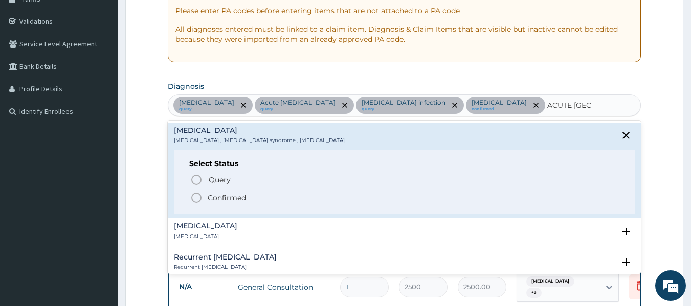
click at [199, 196] on icon "status option filled" at bounding box center [196, 198] width 12 height 12
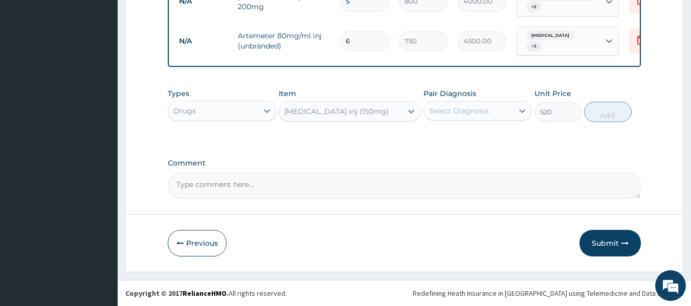
scroll to position [742, 0]
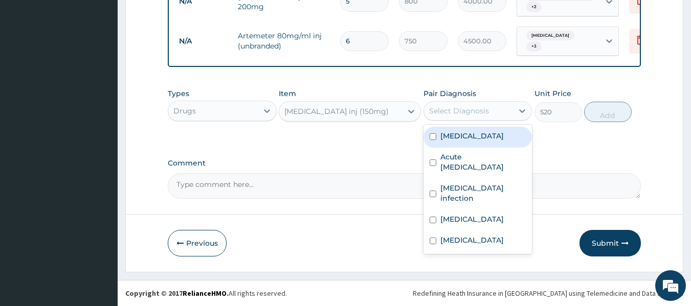
click at [506, 106] on div "Select Diagnosis" at bounding box center [468, 111] width 89 height 16
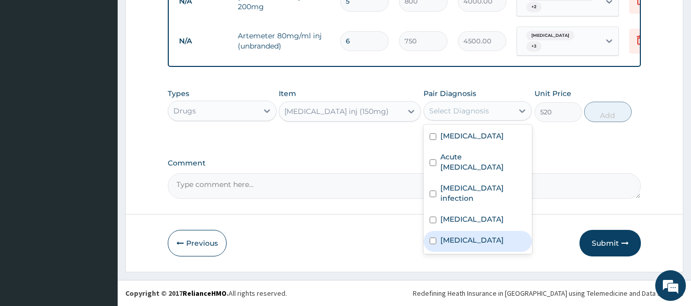
click at [487, 235] on label "Acute abdomen" at bounding box center [471, 240] width 63 height 10
checkbox input "true"
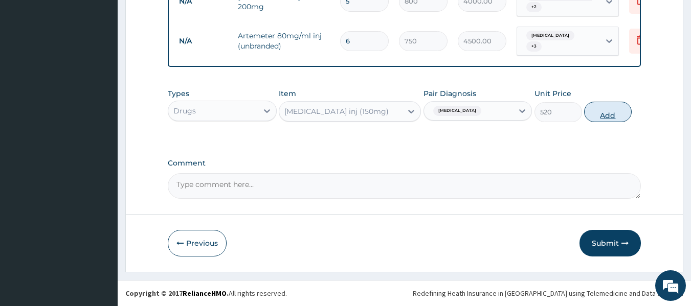
click at [602, 108] on button "Add" at bounding box center [608, 112] width 48 height 20
type input "0"
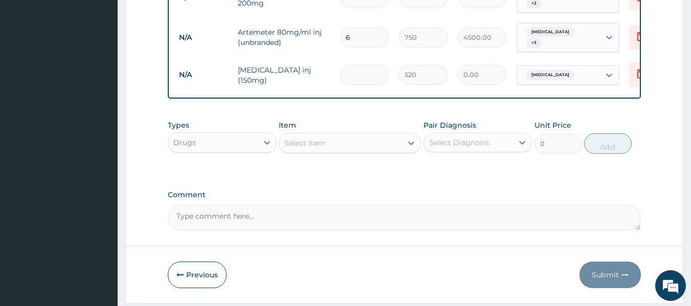
type input "0.00"
type input "4"
type input "2080.00"
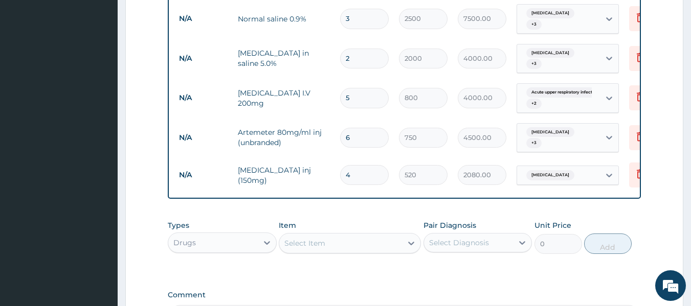
scroll to position [640, 0]
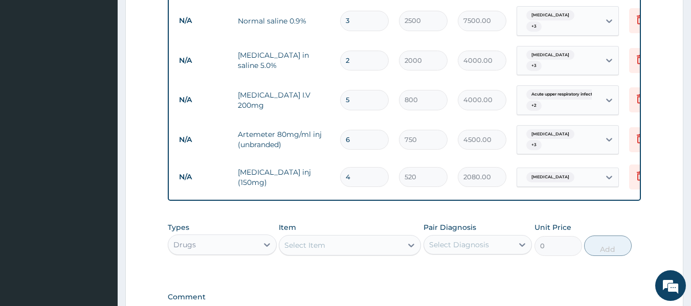
type input "4"
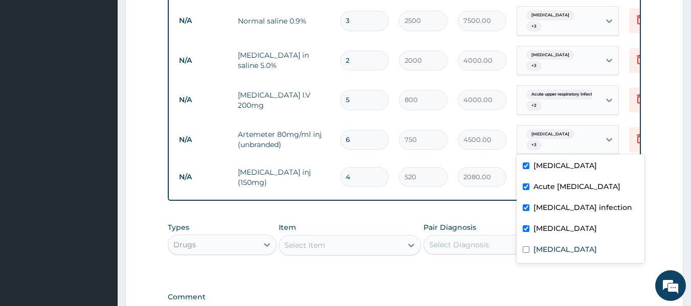
click at [550, 134] on span "Falciparum malaria" at bounding box center [550, 134] width 48 height 10
drag, startPoint x: 548, startPoint y: 182, endPoint x: 547, endPoint y: 200, distance: 17.4
click at [547, 183] on label "Acute upper respiratory infection" at bounding box center [576, 186] width 87 height 10
checkbox input "false"
click at [547, 211] on div "Salmonella infection" at bounding box center [580, 208] width 128 height 21
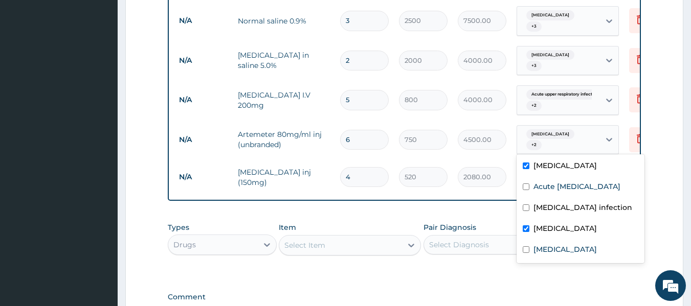
checkbox input "false"
click at [549, 232] on div "Diarrhea" at bounding box center [580, 229] width 128 height 21
checkbox input "false"
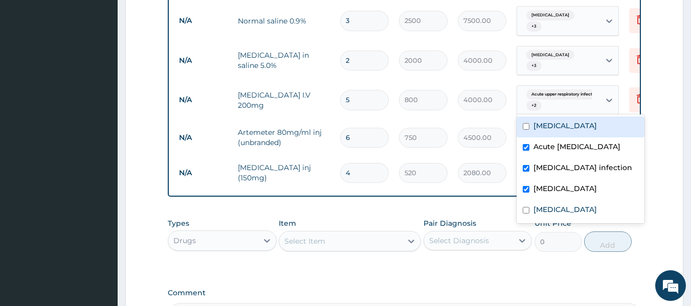
click at [553, 97] on div "Acute upper respiratory infect... + 2" at bounding box center [557, 100] width 70 height 25
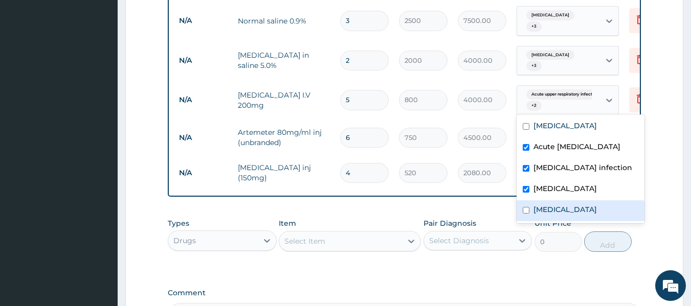
click at [548, 215] on label "Acute abdomen" at bounding box center [564, 209] width 63 height 10
checkbox input "true"
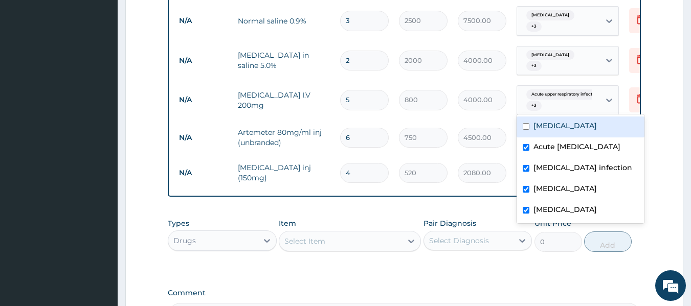
click at [548, 60] on div "Falciparum malaria + 3" at bounding box center [557, 61] width 70 height 25
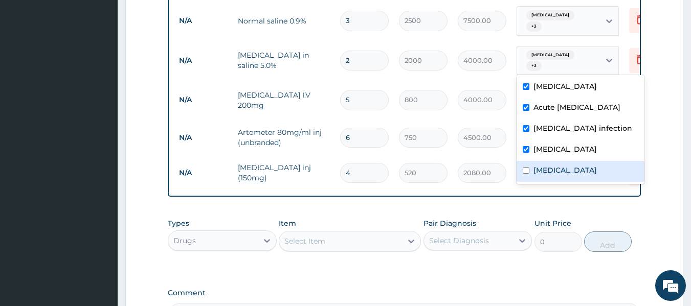
click at [551, 175] on label "Acute abdomen" at bounding box center [564, 170] width 63 height 10
checkbox input "true"
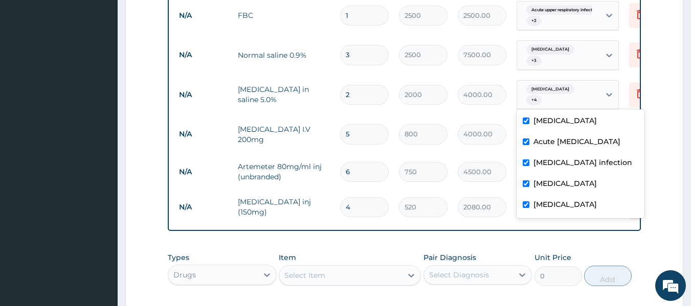
scroll to position [589, 0]
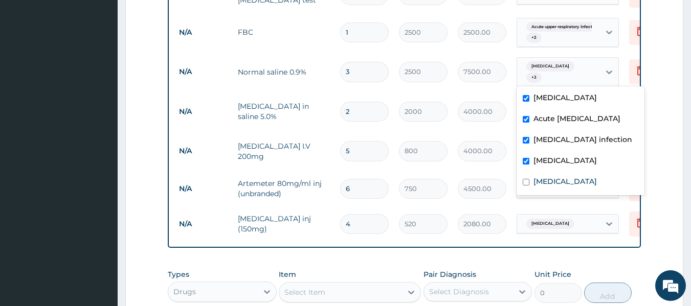
click at [555, 74] on div "Falciparum malaria + 3" at bounding box center [557, 72] width 70 height 25
click at [549, 187] on label "Acute abdomen" at bounding box center [564, 181] width 63 height 10
checkbox input "true"
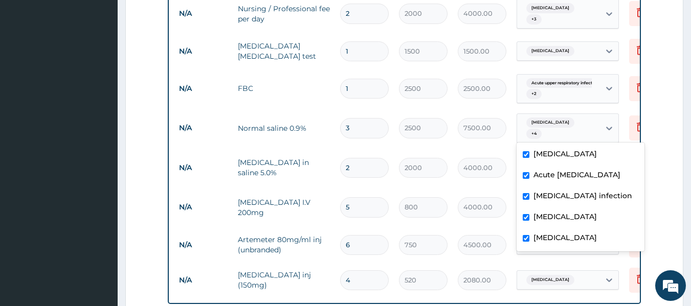
scroll to position [436, 0]
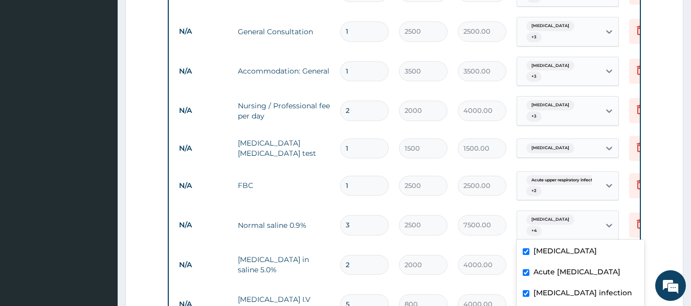
click at [556, 175] on span "Acute upper respiratory infect..." at bounding box center [563, 180] width 74 height 10
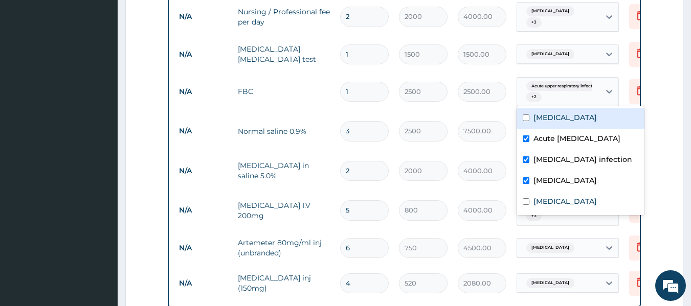
scroll to position [538, 0]
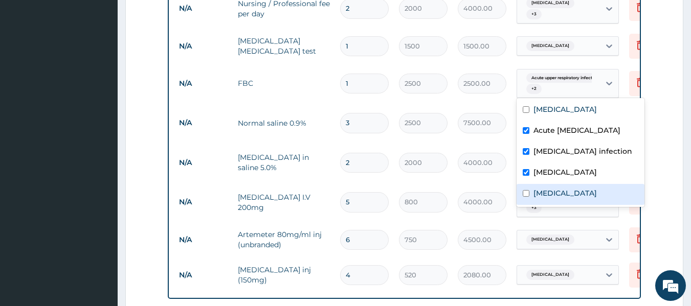
click at [547, 198] on label "Acute abdomen" at bounding box center [564, 193] width 63 height 10
checkbox input "true"
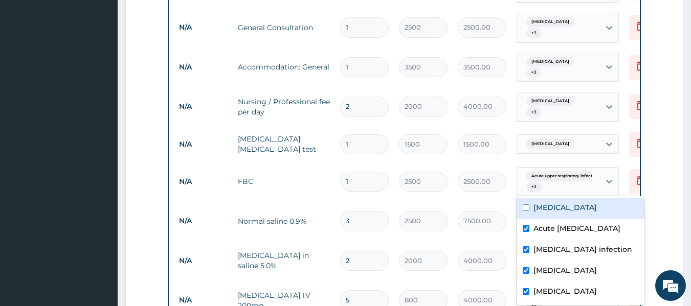
scroll to position [436, 0]
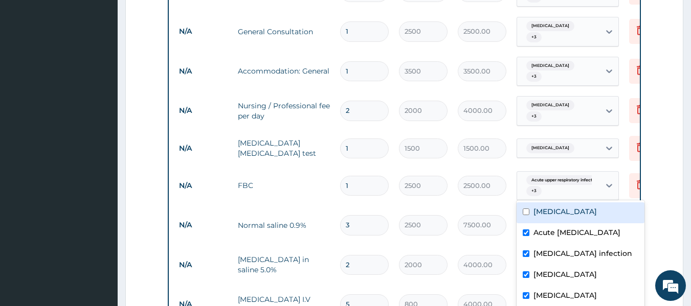
click at [553, 143] on span "Falciparum malaria" at bounding box center [550, 148] width 48 height 10
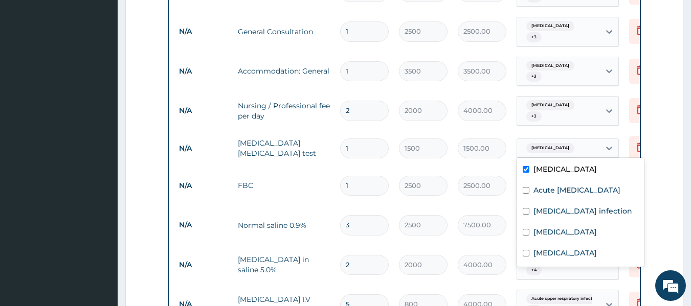
click at [556, 101] on span "Falciparum malaria" at bounding box center [550, 105] width 48 height 10
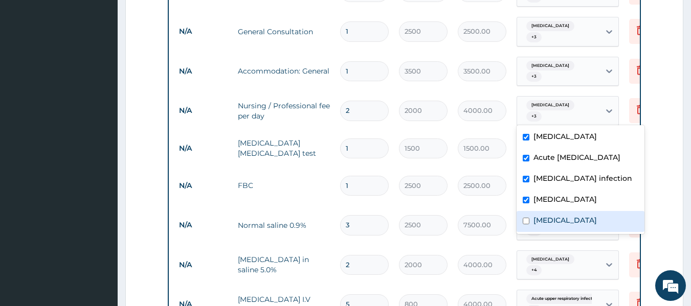
click at [553, 225] on label "Acute abdomen" at bounding box center [564, 220] width 63 height 10
checkbox input "true"
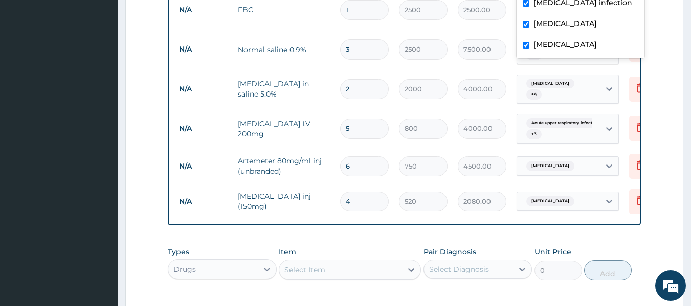
scroll to position [742, 0]
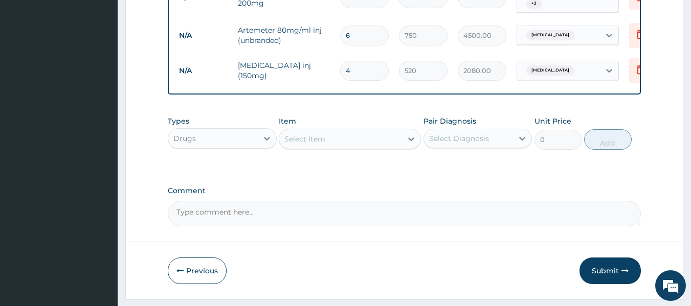
click at [358, 139] on div "Select Item" at bounding box center [340, 139] width 123 height 16
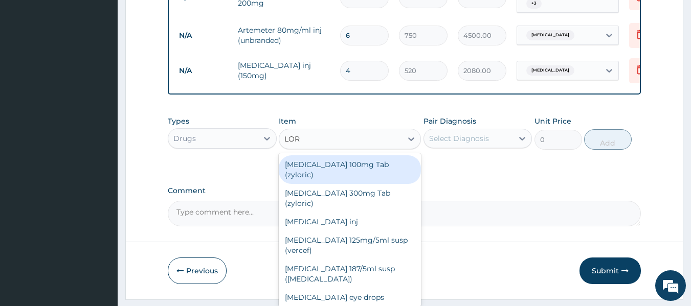
type input "LORA"
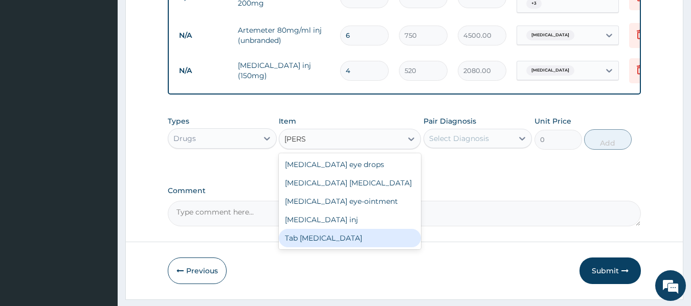
click at [345, 238] on div "Tab Loratadine" at bounding box center [350, 238] width 142 height 18
type input "45"
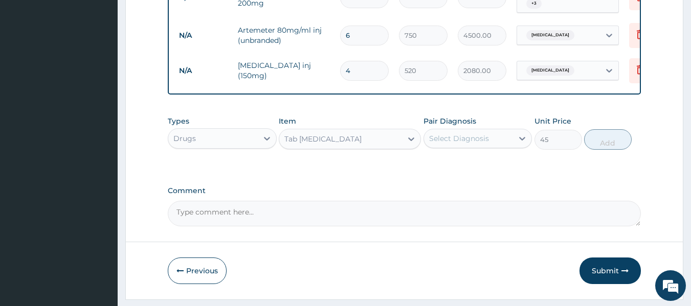
click at [469, 132] on div "Select Diagnosis" at bounding box center [477, 138] width 109 height 19
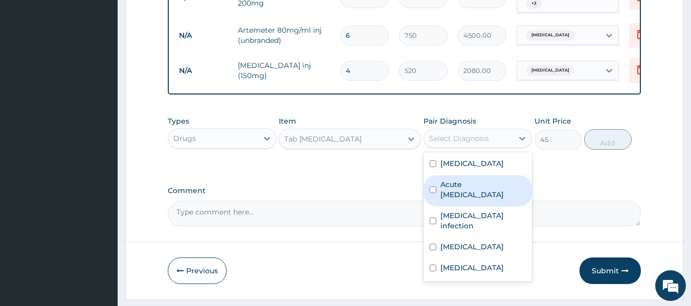
click at [473, 200] on label "Acute upper respiratory infection" at bounding box center [483, 189] width 86 height 20
checkbox input "true"
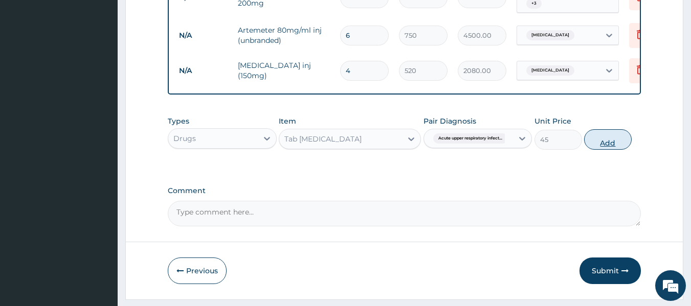
click at [606, 148] on button "Add" at bounding box center [608, 139] width 48 height 20
type input "0"
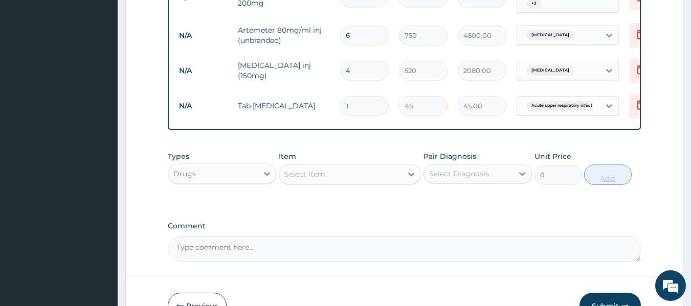
type input "0.00"
type input "5"
type input "225.00"
type input "5"
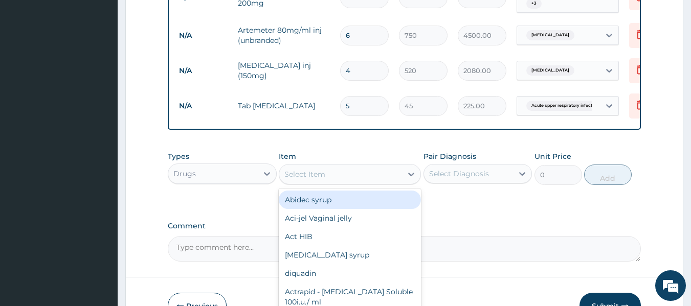
click at [391, 177] on div "Select Item" at bounding box center [340, 174] width 123 height 16
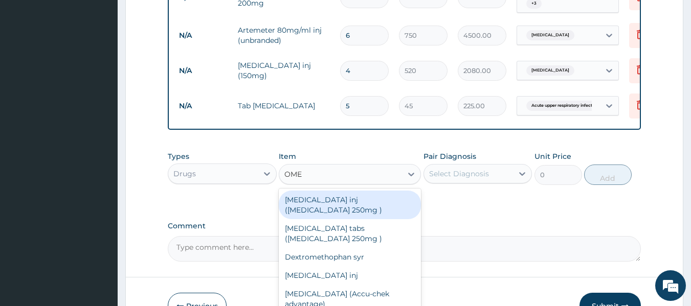
type input "OMEP"
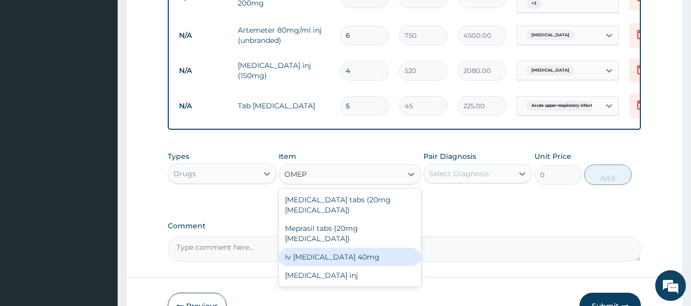
click at [311, 248] on div "Iv Omeprazole 40mg" at bounding box center [350, 257] width 142 height 18
type input "1900"
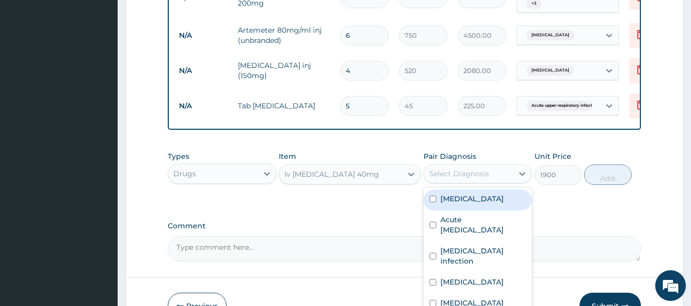
click at [454, 176] on div "Select Diagnosis" at bounding box center [459, 174] width 60 height 10
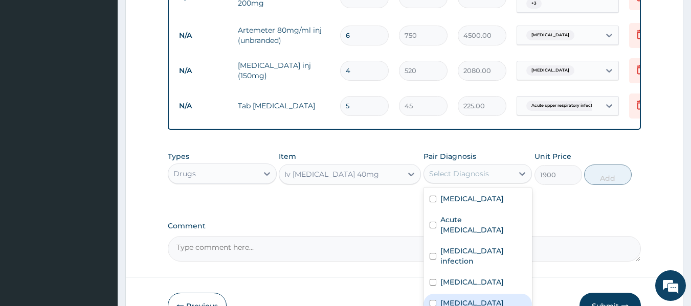
click at [491, 300] on label "Acute abdomen" at bounding box center [471, 303] width 63 height 10
checkbox input "true"
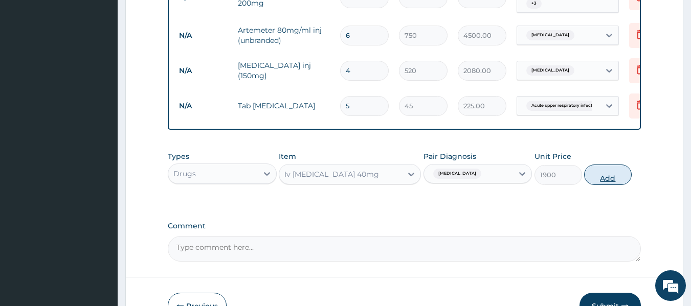
click at [610, 185] on button "Add" at bounding box center [608, 175] width 48 height 20
type input "0"
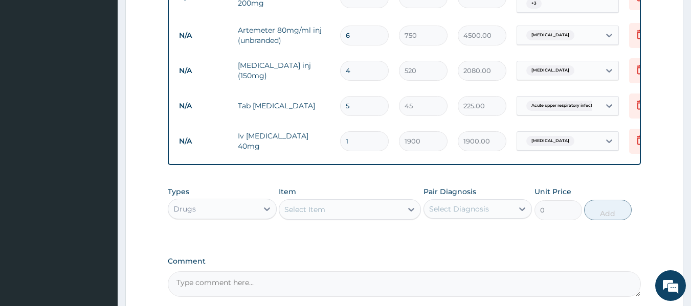
click at [308, 218] on div "Select Item" at bounding box center [340, 209] width 123 height 16
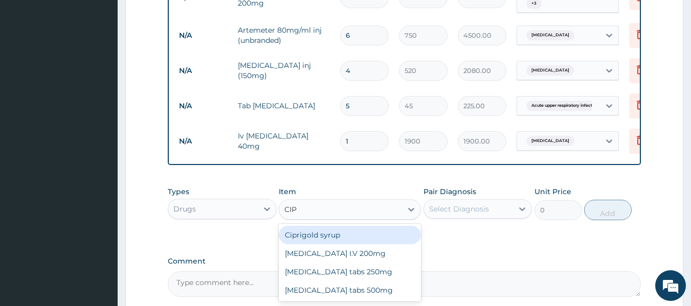
type input "CIPR"
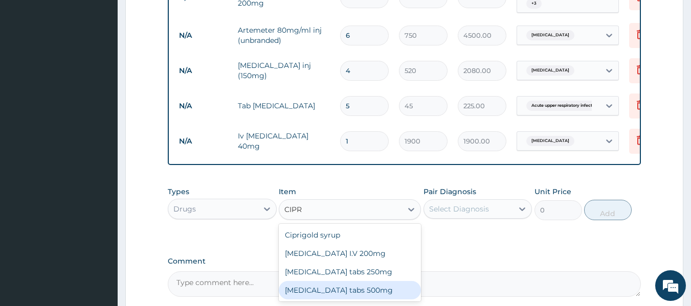
click at [365, 292] on div "Ciproxin tabs 500mg" at bounding box center [350, 290] width 142 height 18
type input "450"
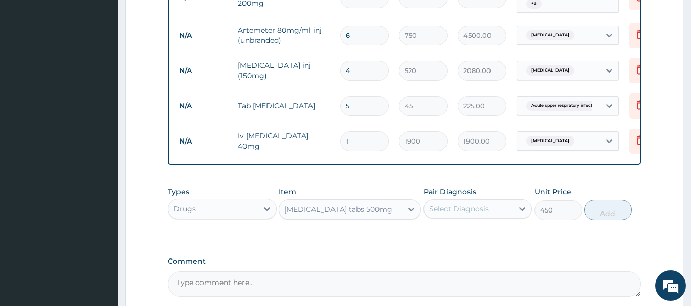
click at [476, 212] on div "Select Diagnosis" at bounding box center [459, 209] width 60 height 10
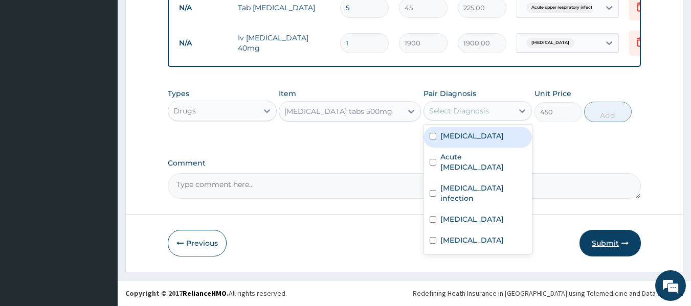
scroll to position [843, 0]
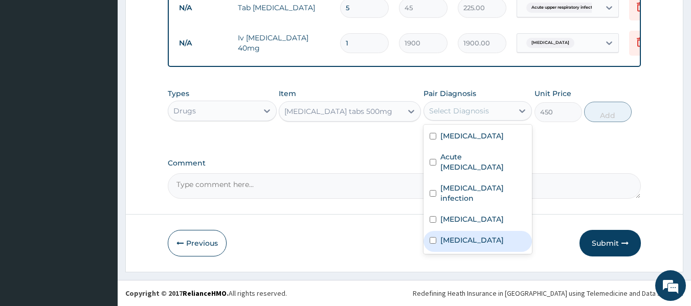
click at [471, 235] on label "Acute abdomen" at bounding box center [471, 240] width 63 height 10
checkbox input "true"
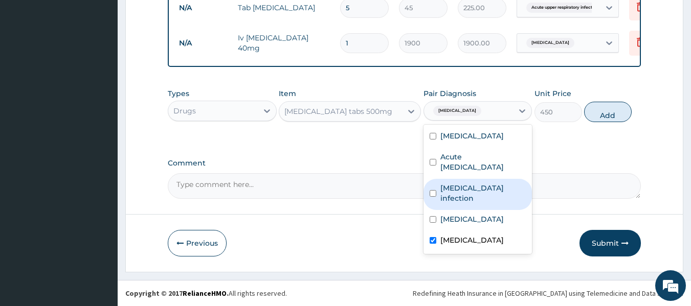
click at [480, 187] on label "Salmonella infection" at bounding box center [483, 193] width 86 height 20
checkbox input "true"
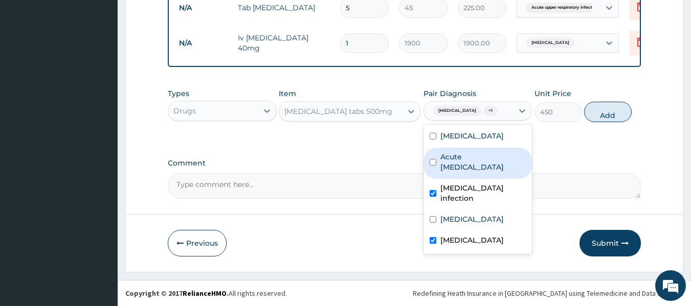
click at [469, 165] on label "Acute upper respiratory infection" at bounding box center [483, 162] width 86 height 20
checkbox input "true"
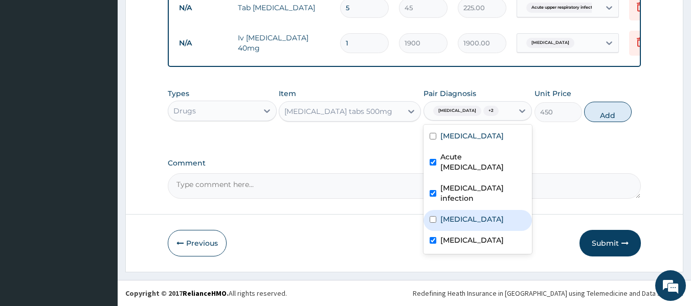
click at [465, 214] on label "Diarrhea" at bounding box center [471, 219] width 63 height 10
checkbox input "true"
click at [608, 118] on button "Add" at bounding box center [608, 112] width 48 height 20
type input "0"
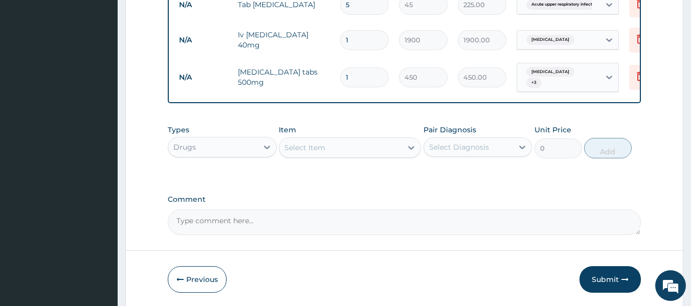
type input "10"
type input "4500.00"
type input "10"
click at [323, 152] on div "Select Item" at bounding box center [304, 148] width 41 height 10
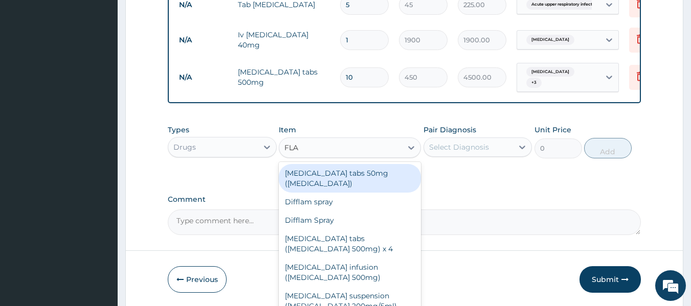
type input "FLAG"
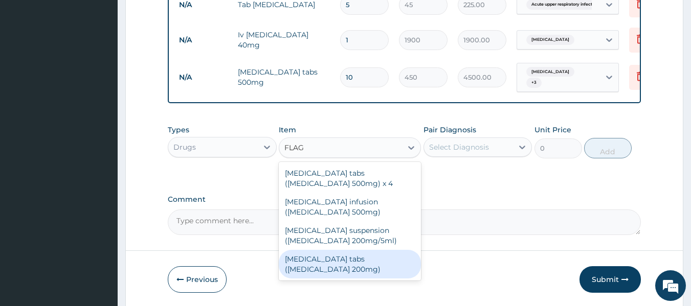
click at [356, 260] on div "Flagyl tabs (Metronidazole 200mg)" at bounding box center [350, 264] width 142 height 29
type input "30"
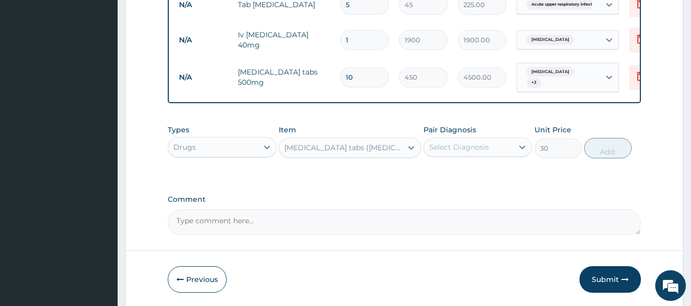
click at [490, 148] on div "Select Diagnosis" at bounding box center [468, 147] width 89 height 16
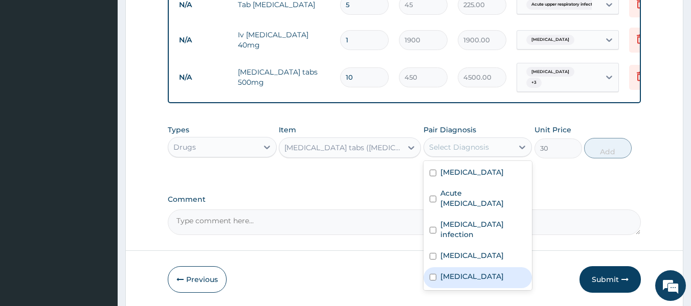
click at [467, 271] on label "Acute abdomen" at bounding box center [471, 276] width 63 height 10
checkbox input "true"
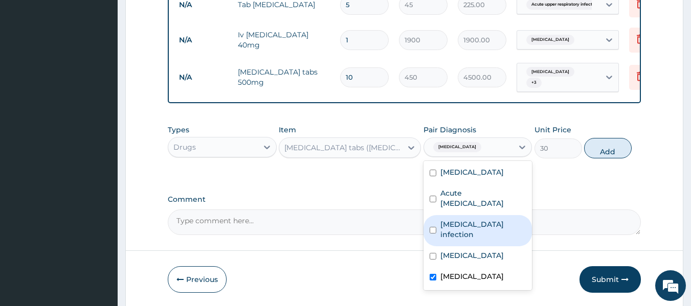
click at [471, 227] on label "Salmonella infection" at bounding box center [483, 229] width 86 height 20
checkbox input "true"
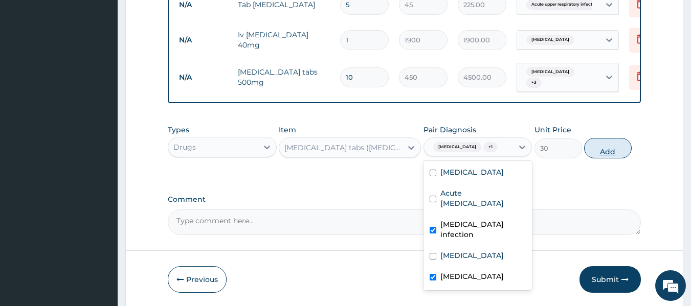
click at [597, 149] on button "Add" at bounding box center [608, 148] width 48 height 20
type input "0"
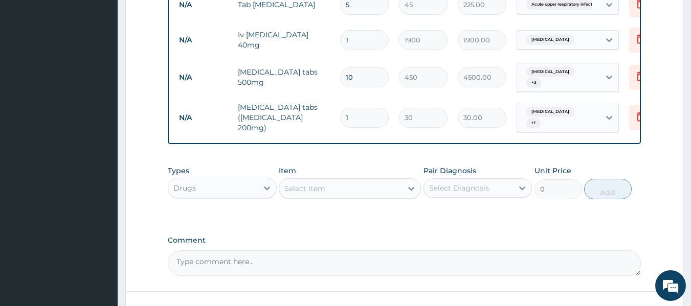
drag, startPoint x: 350, startPoint y: 109, endPoint x: 339, endPoint y: 109, distance: 10.7
click at [340, 109] on div "1" at bounding box center [364, 118] width 49 height 20
type input "2"
type input "60.00"
type input "20"
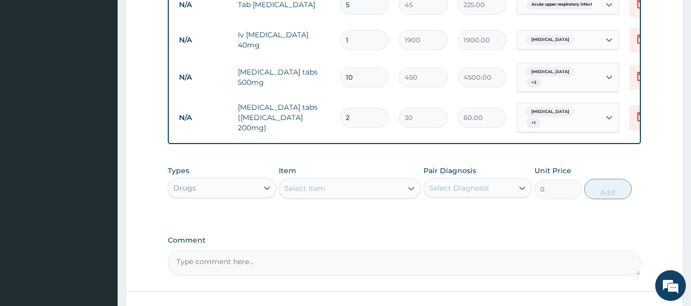
type input "600.00"
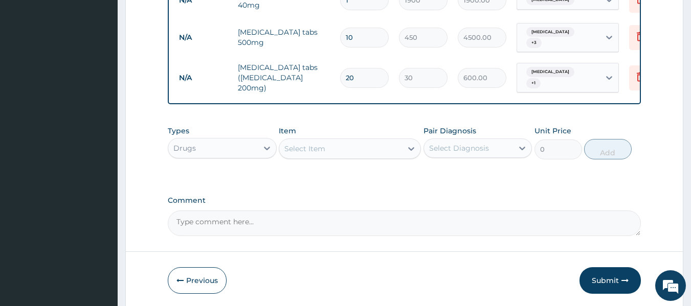
scroll to position [895, 0]
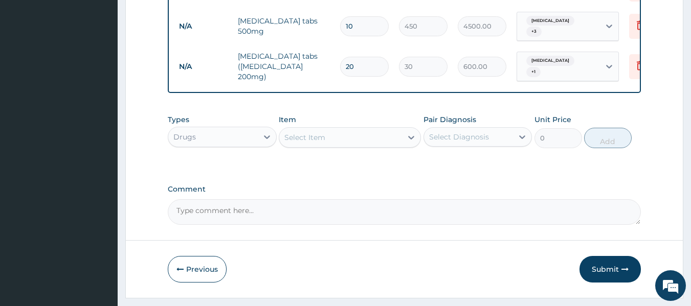
type input "20"
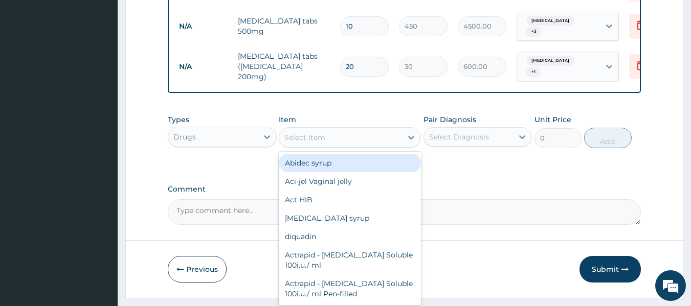
click at [351, 139] on div "Select Item" at bounding box center [340, 137] width 123 height 16
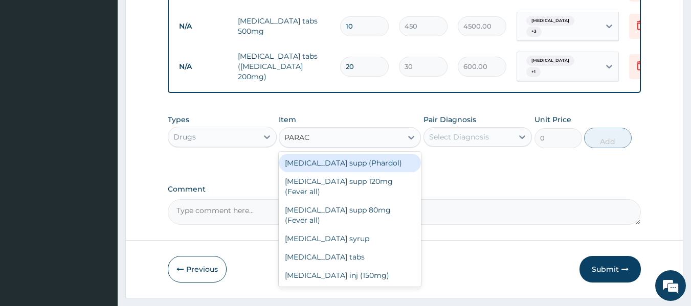
type input "PARACE"
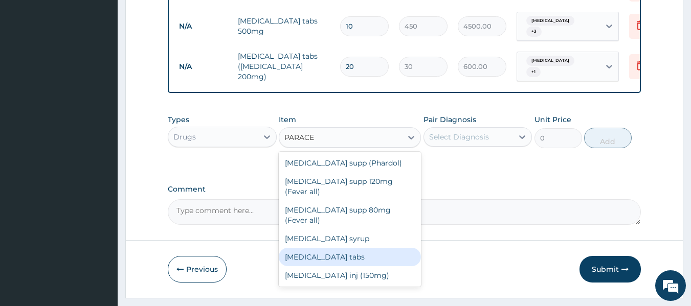
click at [342, 248] on div "Paracetamol tabs" at bounding box center [350, 257] width 142 height 18
type input "20"
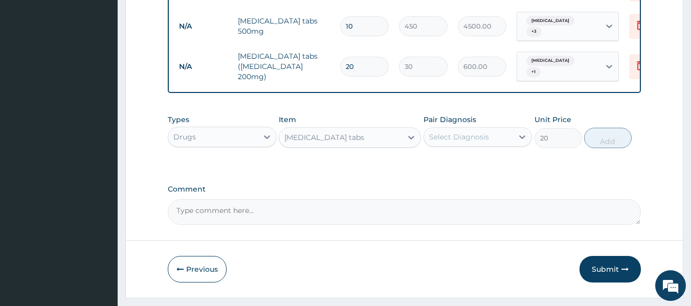
click at [446, 132] on div "Select Diagnosis" at bounding box center [459, 137] width 60 height 10
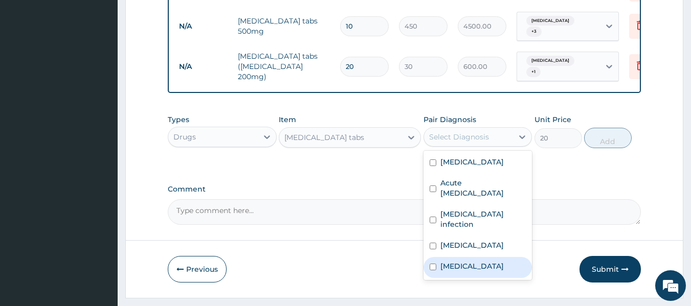
click at [456, 261] on label "Acute abdomen" at bounding box center [471, 266] width 63 height 10
checkbox input "true"
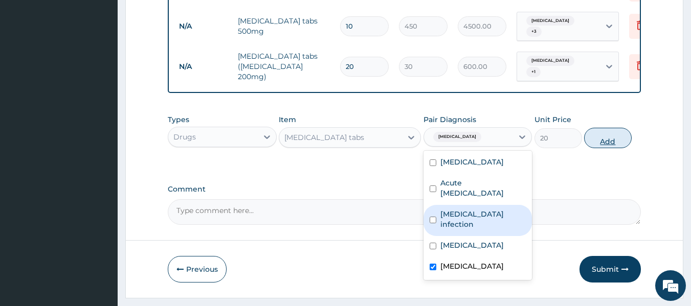
click at [607, 133] on button "Add" at bounding box center [608, 138] width 48 height 20
type input "0"
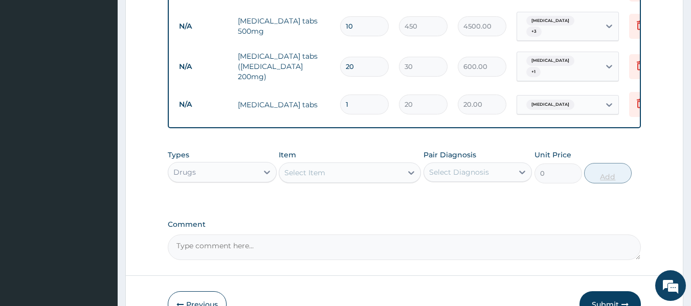
type input "18"
type input "360.00"
type input "18"
click at [354, 166] on div "Select Item" at bounding box center [340, 173] width 123 height 16
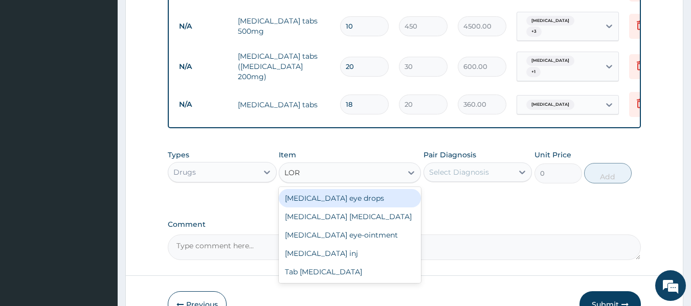
type input "LORA"
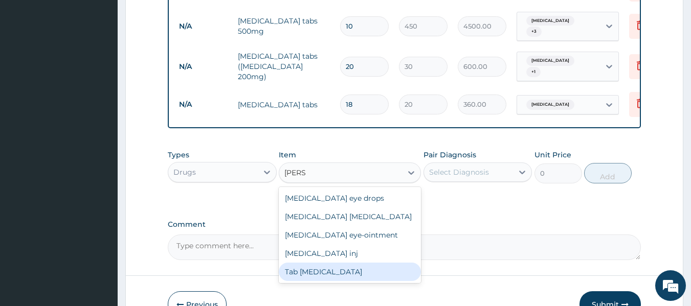
click at [332, 263] on div "Tab Loratadine" at bounding box center [350, 272] width 142 height 18
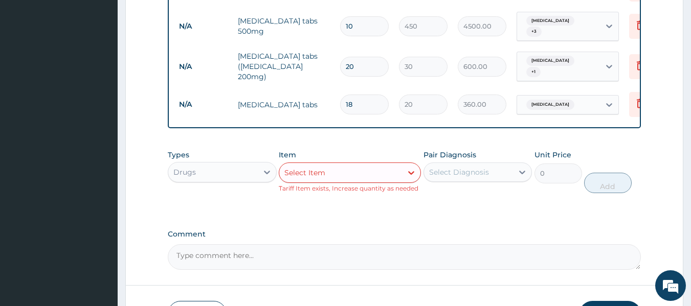
click at [353, 172] on div "Select Item" at bounding box center [340, 173] width 123 height 16
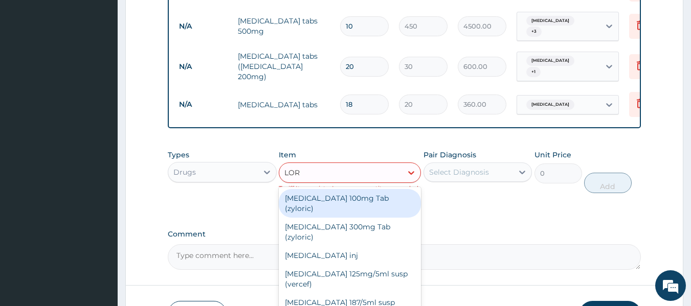
type input "LORA"
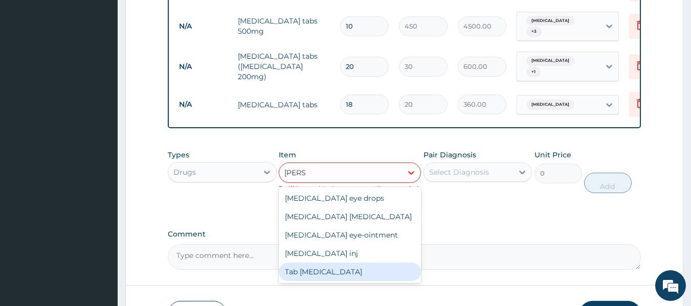
click at [330, 265] on div "Tab Loratadine" at bounding box center [350, 272] width 142 height 18
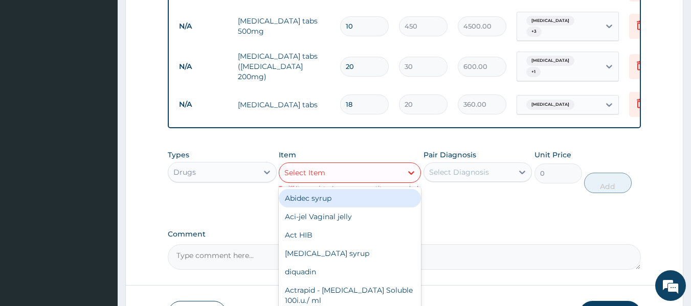
click at [349, 171] on div "Select Item" at bounding box center [340, 173] width 123 height 16
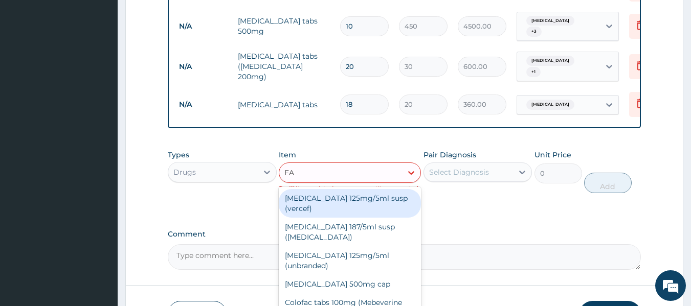
type input "FAN"
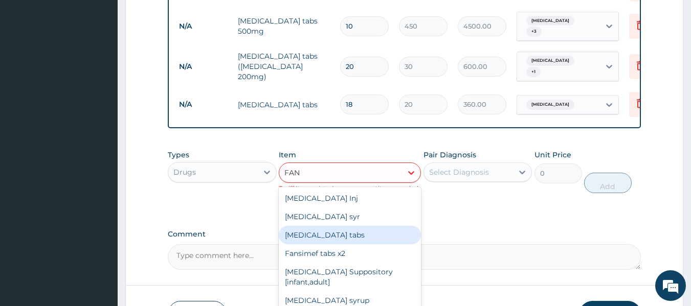
click at [326, 226] on div "Fansidar tabs" at bounding box center [350, 235] width 142 height 18
type input "500"
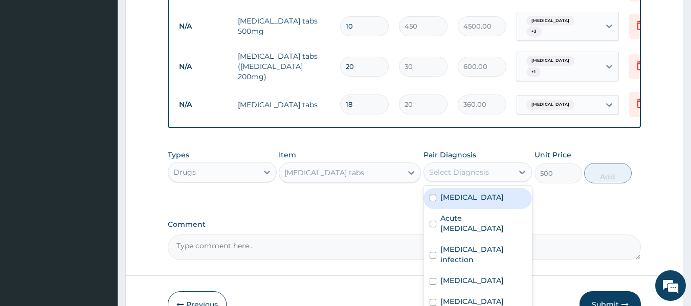
click at [444, 167] on div "Select Diagnosis" at bounding box center [459, 172] width 60 height 10
click at [446, 192] on label "Falciparum malaria" at bounding box center [471, 197] width 63 height 10
checkbox input "true"
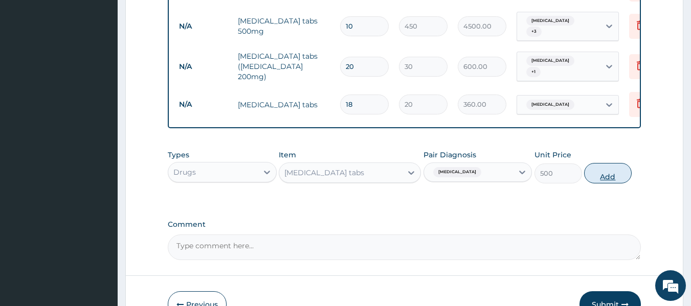
click at [600, 173] on button "Add" at bounding box center [608, 173] width 48 height 20
type input "0"
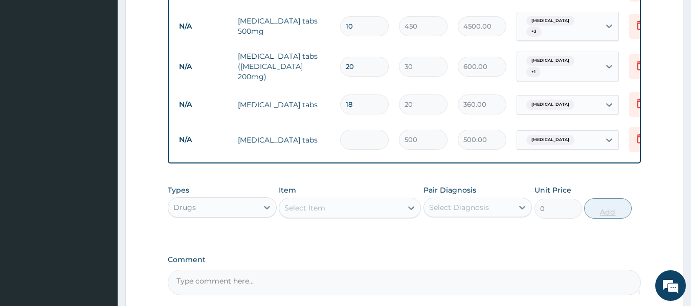
type input "0.00"
type input "3"
type input "1500.00"
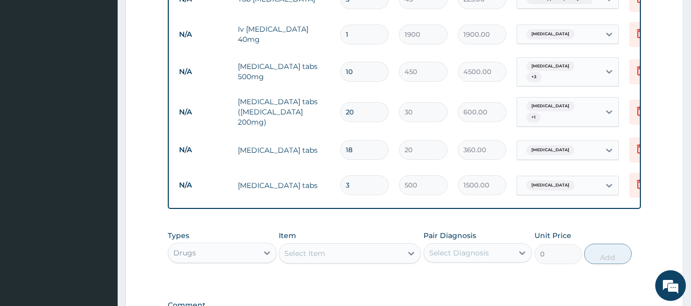
scroll to position [985, 0]
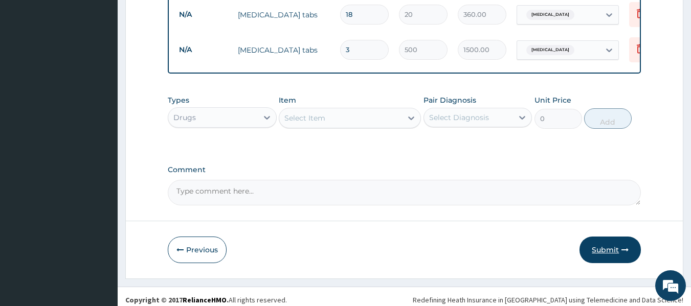
type input "3"
click at [608, 247] on button "Submit" at bounding box center [609, 250] width 61 height 27
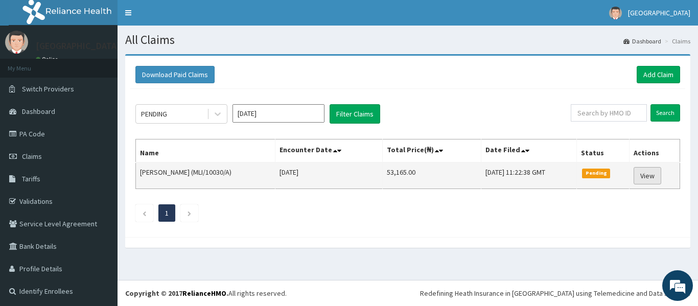
click at [644, 172] on link "View" at bounding box center [648, 175] width 28 height 17
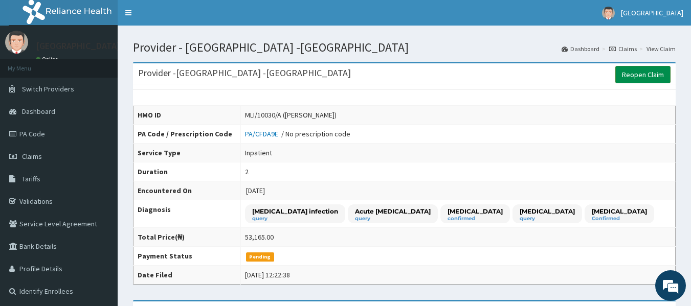
click at [625, 75] on link "Reopen Claim" at bounding box center [642, 74] width 55 height 17
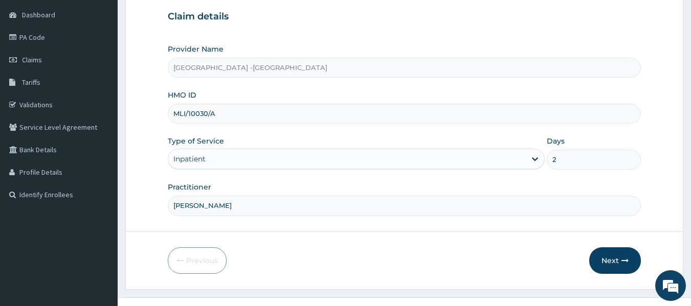
scroll to position [114, 0]
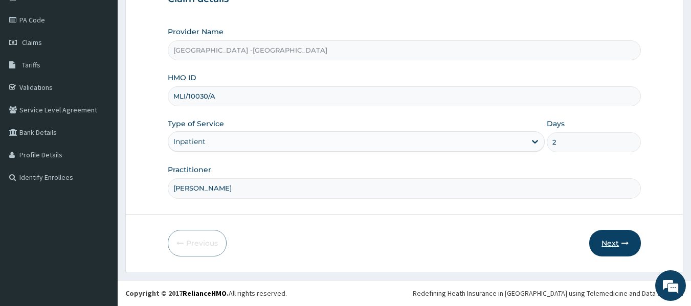
click at [618, 239] on button "Next" at bounding box center [615, 243] width 52 height 27
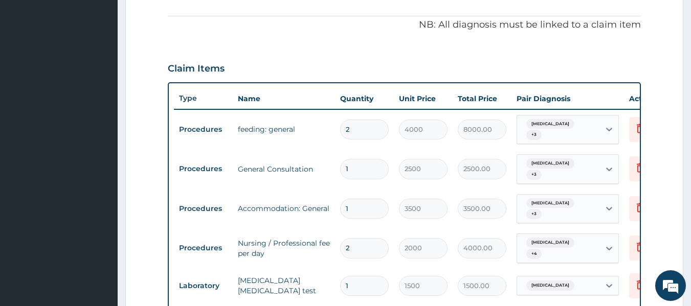
scroll to position [0, 0]
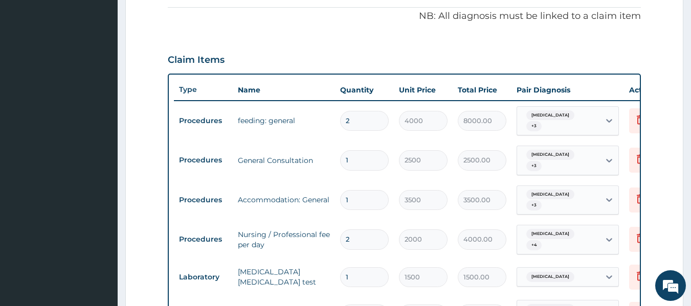
drag, startPoint x: 350, startPoint y: 190, endPoint x: 343, endPoint y: 191, distance: 6.7
click at [343, 191] on input "1" at bounding box center [364, 200] width 49 height 20
type input "2"
type input "7000.00"
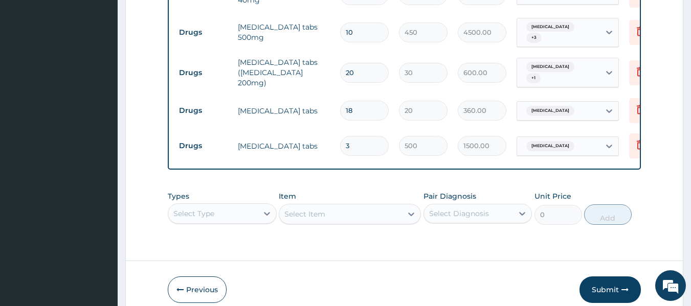
scroll to position [898, 0]
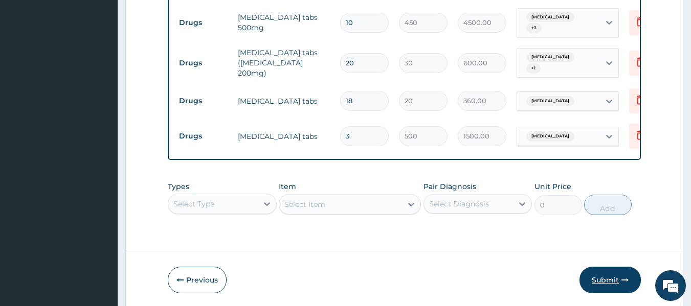
type input "2"
click at [606, 267] on button "Submit" at bounding box center [609, 280] width 61 height 27
